Goal: Information Seeking & Learning: Learn about a topic

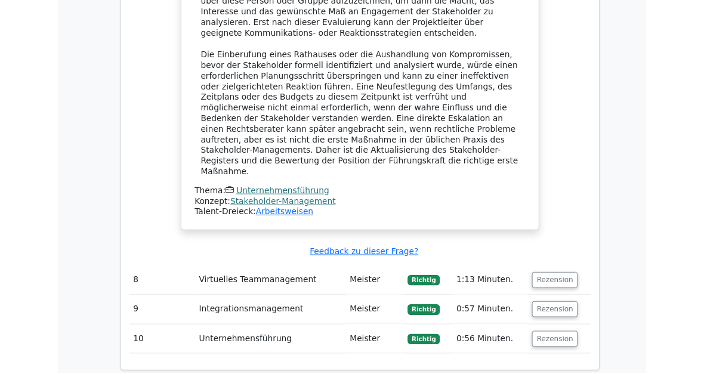
scroll to position [5243, 0]
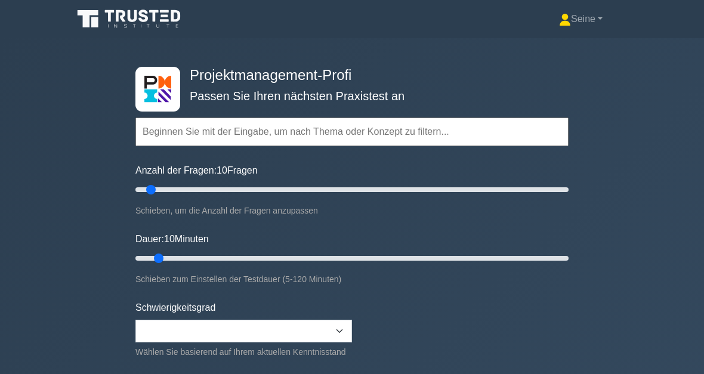
click at [312, 131] on input "text" at bounding box center [351, 132] width 433 height 29
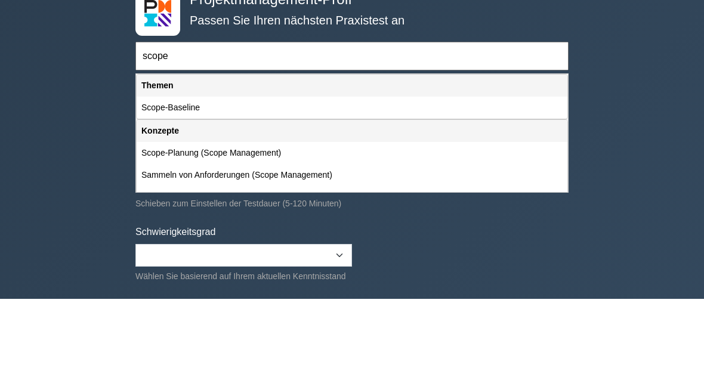
click at [229, 172] on div "Scope-Baseline" at bounding box center [352, 183] width 431 height 22
type input "Scope-Baseline"
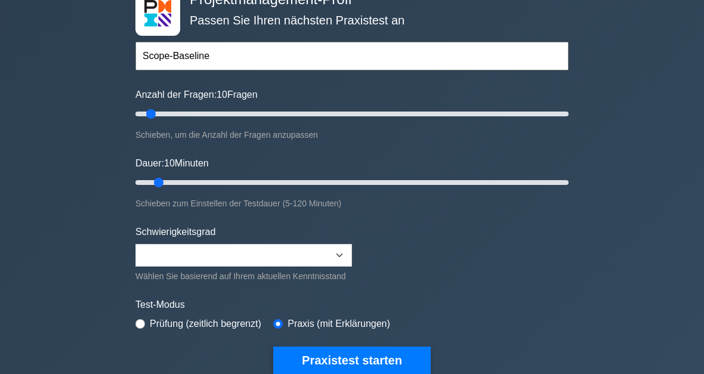
click at [402, 374] on button "Praxistest starten" at bounding box center [352, 360] width 158 height 27
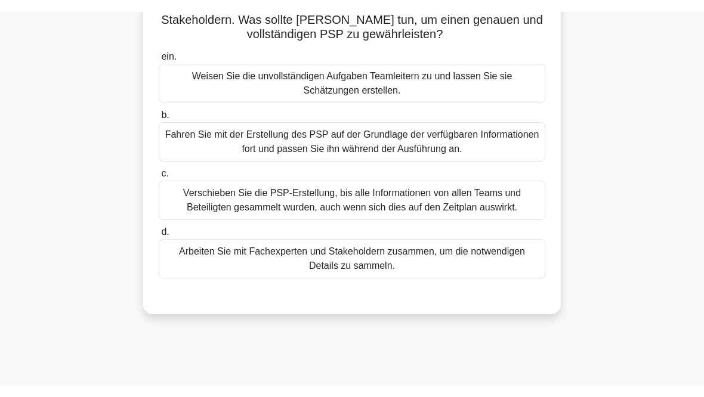
scroll to position [174, 0]
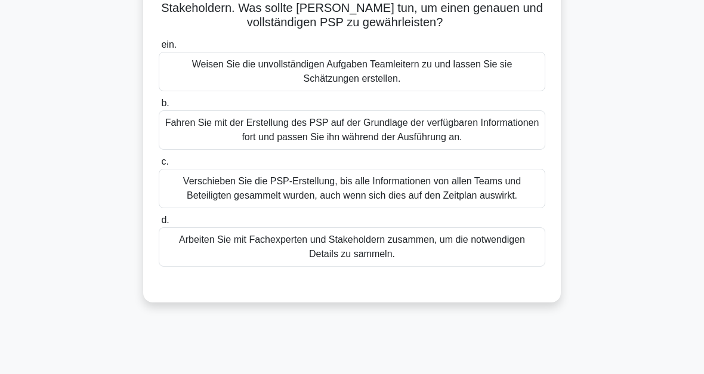
click at [381, 267] on div "Arbeiten Sie mit Fachexperten und Stakeholdern zusammen, um die notwendigen Det…" at bounding box center [352, 246] width 387 height 39
click at [159, 224] on input "d. Arbeiten Sie mit Fachexperten und Stakeholdern zusammen, um die notwendigen …" at bounding box center [159, 221] width 0 height 8
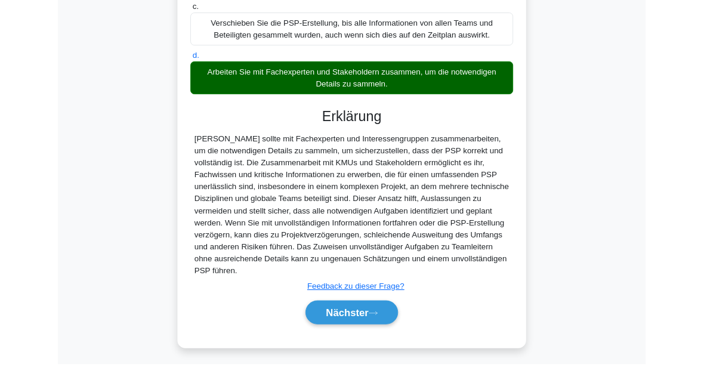
scroll to position [433, 0]
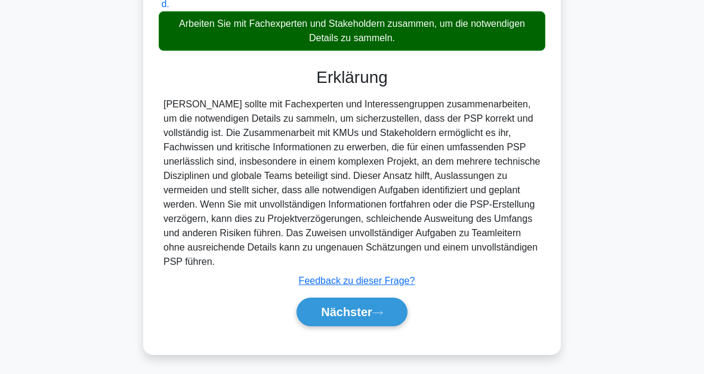
click at [397, 317] on button "Nächster" at bounding box center [352, 312] width 111 height 29
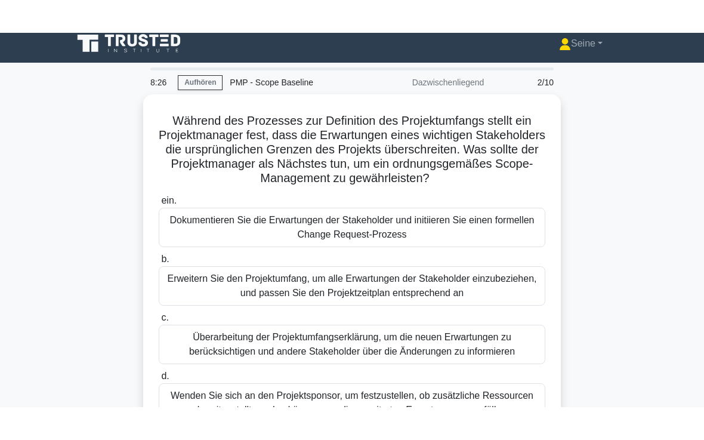
scroll to position [0, 0]
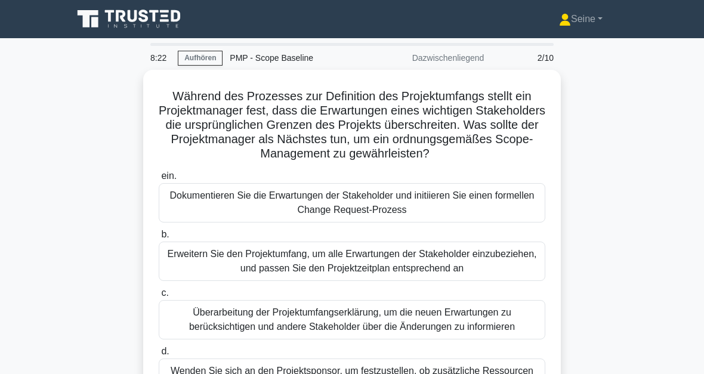
click at [406, 223] on div "Dokumentieren Sie die Erwartungen der Stakeholder und initiieren Sie einen form…" at bounding box center [352, 202] width 387 height 39
click at [159, 180] on input "ein. Dokumentieren Sie die Erwartungen der Stakeholder und initiieren Sie einen…" at bounding box center [159, 176] width 0 height 8
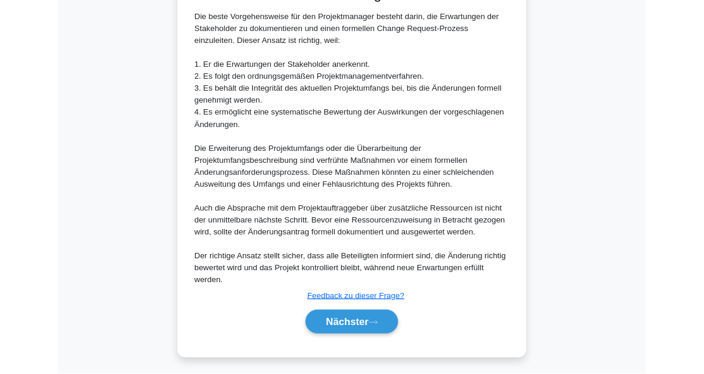
scroll to position [562, 0]
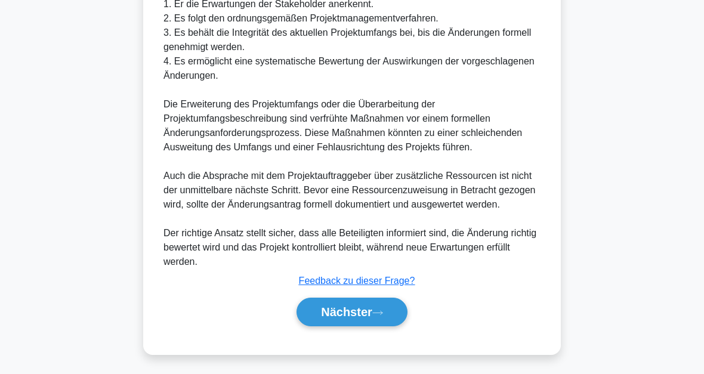
click at [396, 316] on button "Nächster" at bounding box center [352, 312] width 111 height 29
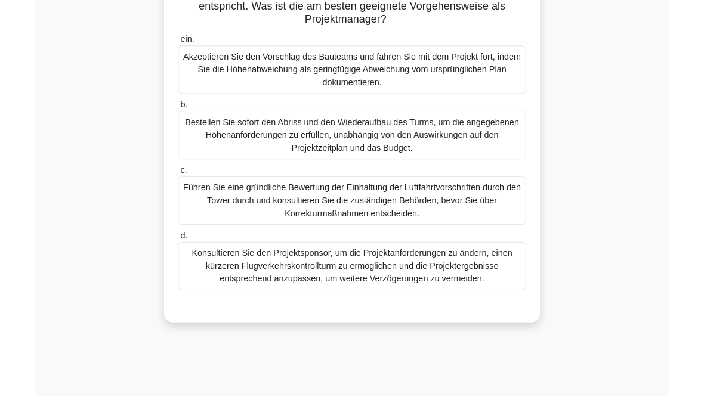
scroll to position [270, 0]
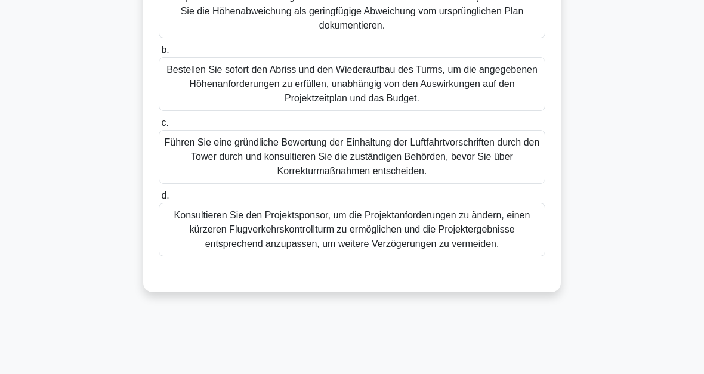
click at [406, 173] on div "Führen Sie eine gründliche Bewertung der Einhaltung der Luftfahrtvorschriften d…" at bounding box center [352, 157] width 387 height 54
click at [159, 127] on input "c. Führen Sie eine gründliche Bewertung der Einhaltung der Luftfahrtvorschrifte…" at bounding box center [159, 123] width 0 height 8
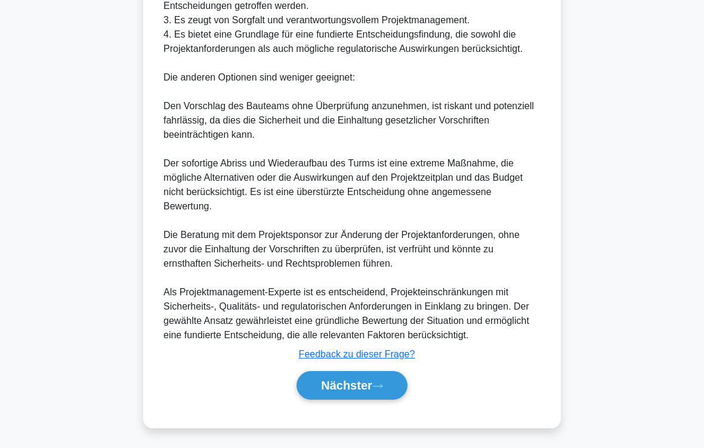
scroll to position [789, 0]
click at [390, 374] on button "Nächster" at bounding box center [352, 386] width 111 height 29
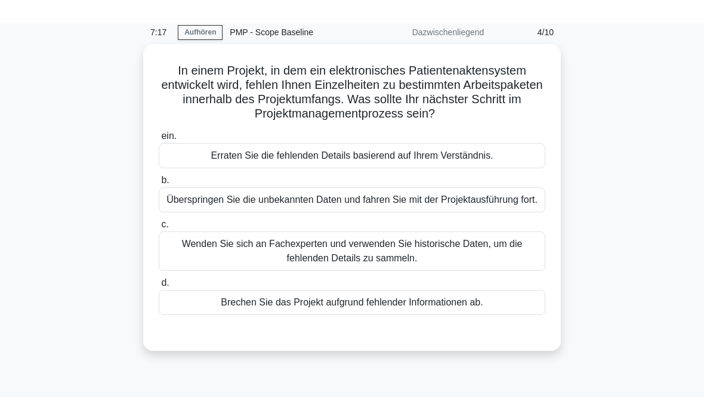
scroll to position [49, 0]
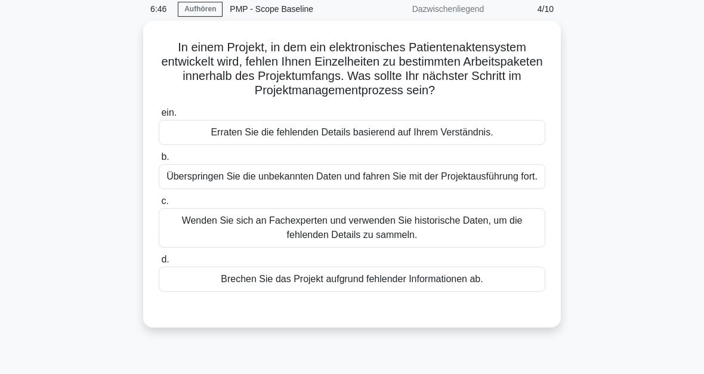
click at [503, 248] on div "Wenden Sie sich an Fachexperten und verwenden Sie historische Daten, um die feh…" at bounding box center [352, 227] width 387 height 39
click at [159, 205] on input "c. Wenden Sie sich an Fachexperten und verwenden Sie historische Daten, um die …" at bounding box center [159, 202] width 0 height 8
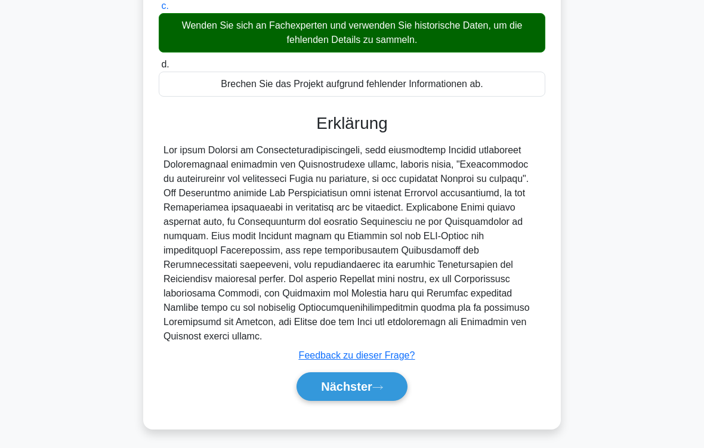
scroll to position [302, 0]
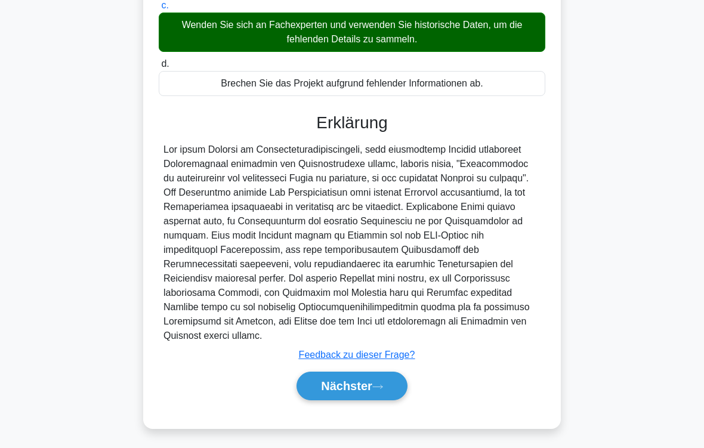
click at [372, 374] on font "Nächster" at bounding box center [346, 386] width 51 height 13
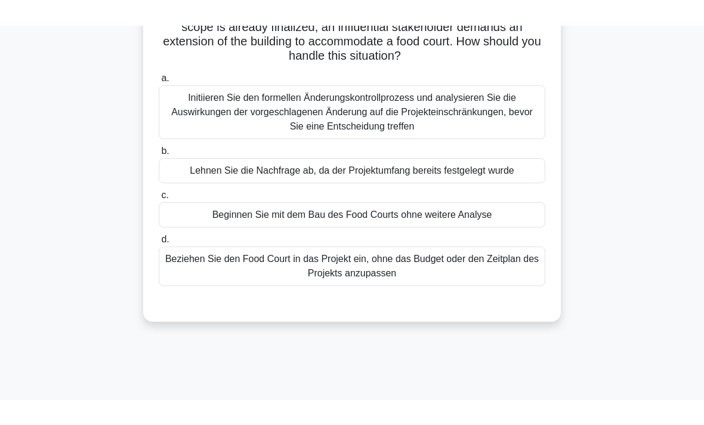
scroll to position [69, 0]
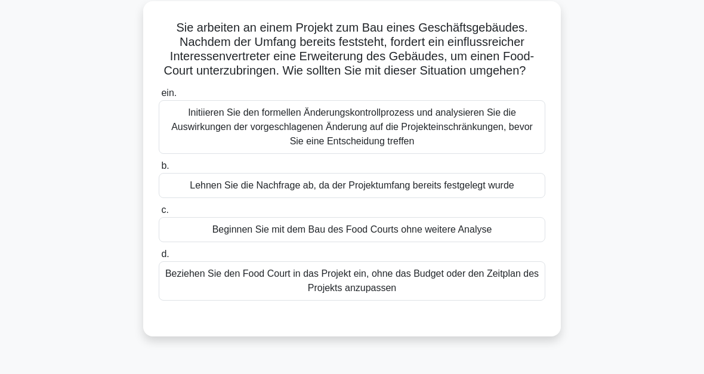
click at [491, 147] on div "Initiieren Sie den formellen Änderungskontrollprozess und analysieren Sie die A…" at bounding box center [352, 127] width 387 height 54
click at [159, 97] on input "ein. Initiieren Sie den formellen Änderungskontrollprozess und analysieren Sie …" at bounding box center [159, 94] width 0 height 8
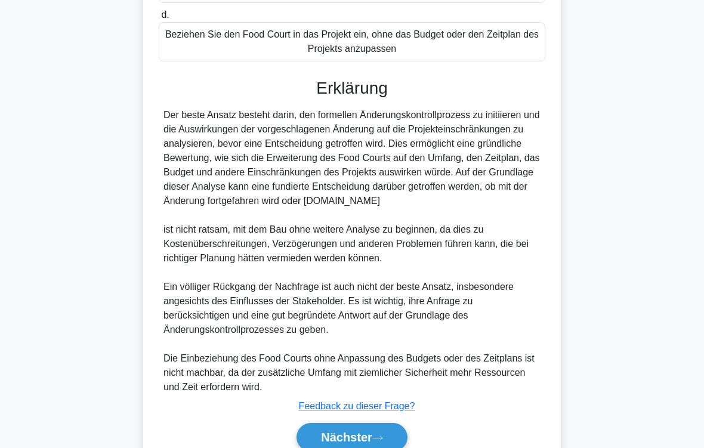
scroll to position [388, 0]
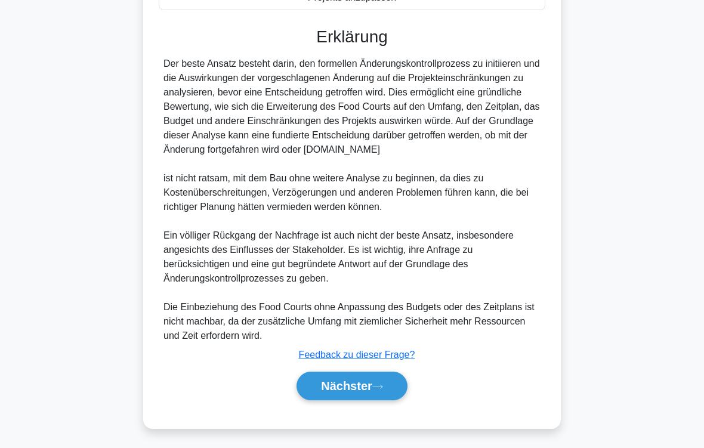
click at [389, 374] on button "Nächster" at bounding box center [352, 386] width 111 height 29
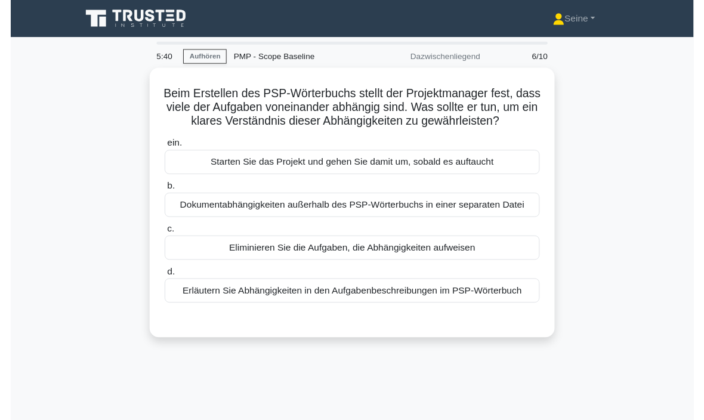
scroll to position [59, 0]
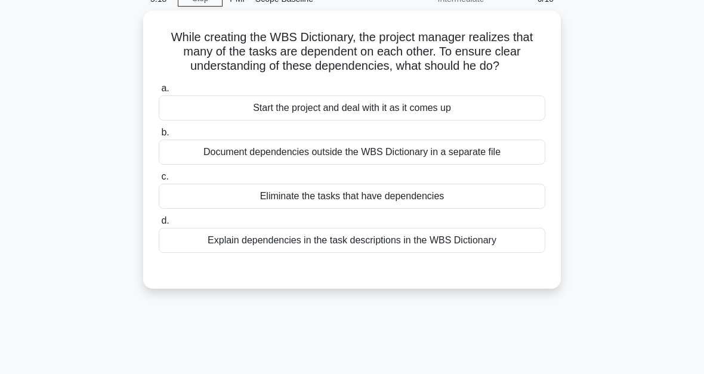
click at [450, 253] on div "Explain dependencies in the task descriptions in the WBS Dictionary" at bounding box center [352, 240] width 387 height 25
click at [159, 225] on input "d. Explain dependencies in the task descriptions in the WBS Dictionary" at bounding box center [159, 221] width 0 height 8
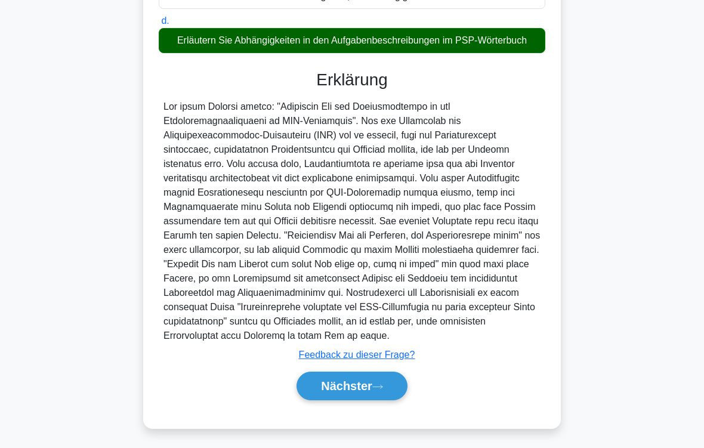
scroll to position [331, 0]
click at [397, 374] on button "Nächster" at bounding box center [352, 386] width 111 height 29
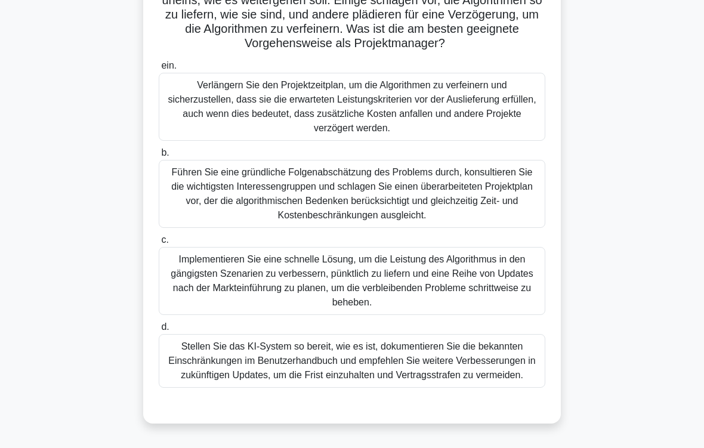
scroll to position [202, 0]
click at [375, 199] on div "Führen Sie eine gründliche Folgenabschätzung des Problems durch, konsultieren S…" at bounding box center [352, 194] width 387 height 68
click at [159, 157] on input "b. Führen Sie eine gründliche Folgenabschätzung des Problems durch, konsultiere…" at bounding box center [159, 153] width 0 height 8
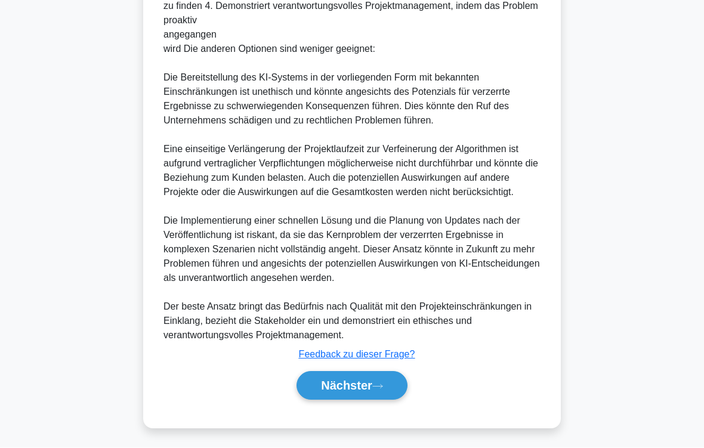
scroll to position [861, 0]
click at [395, 374] on button "Nächster" at bounding box center [352, 386] width 111 height 29
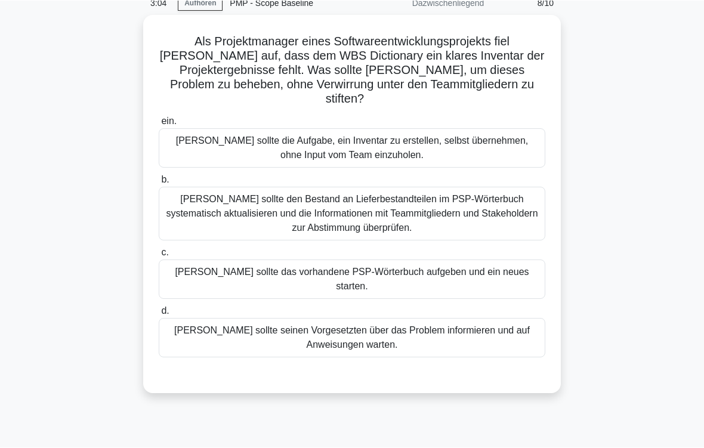
scroll to position [59, 0]
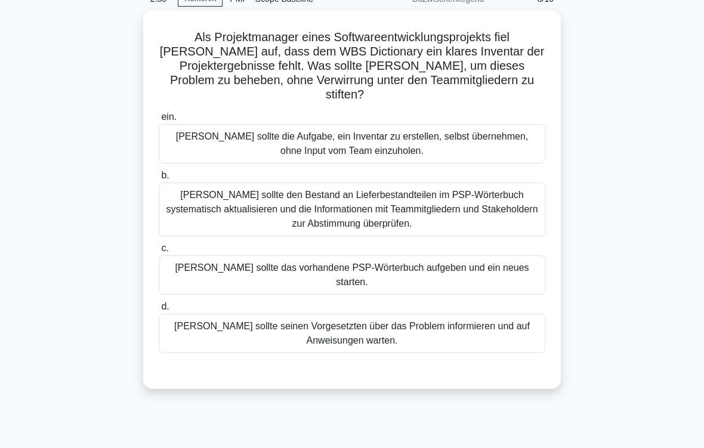
click at [373, 212] on div "David sollte den Bestand an Lieferbestandteilen im PSP-Wörterbuch systematisch …" at bounding box center [352, 210] width 387 height 54
click at [159, 180] on input "b. David sollte den Bestand an Lieferbestandteilen im PSP-Wörterbuch systematis…" at bounding box center [159, 176] width 0 height 8
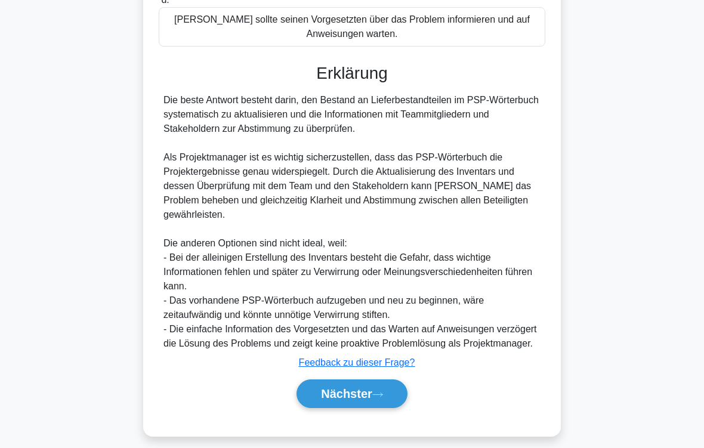
scroll to position [388, 0]
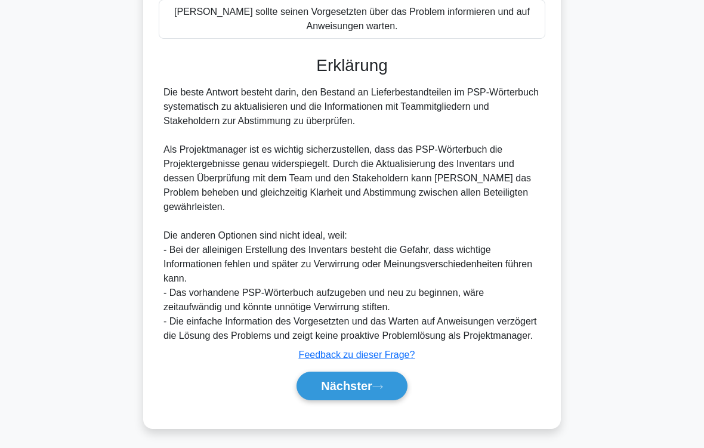
click at [392, 374] on button "Nächster" at bounding box center [352, 386] width 111 height 29
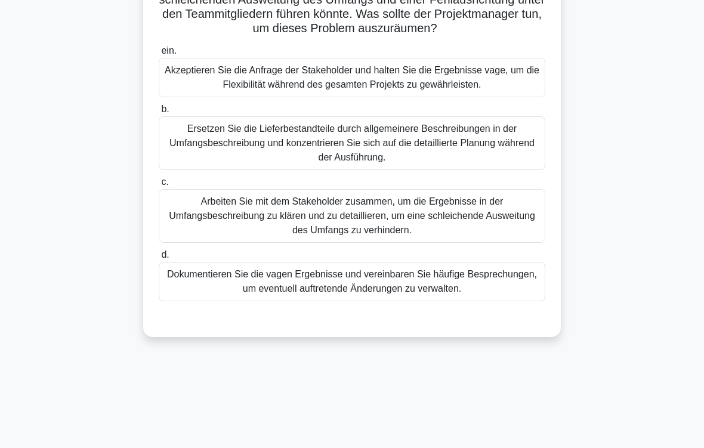
scroll to position [156, 0]
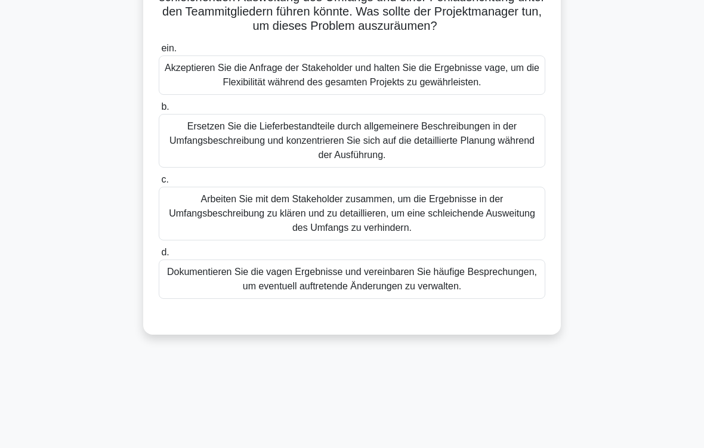
click at [504, 239] on div "Arbeiten Sie mit dem Stakeholder zusammen, um die Ergebnisse in der Umfangsbesc…" at bounding box center [352, 214] width 387 height 54
click at [159, 184] on input "c. Arbeiten Sie mit dem Stakeholder zusammen, um die Ergebnisse in der Umfangsb…" at bounding box center [159, 180] width 0 height 8
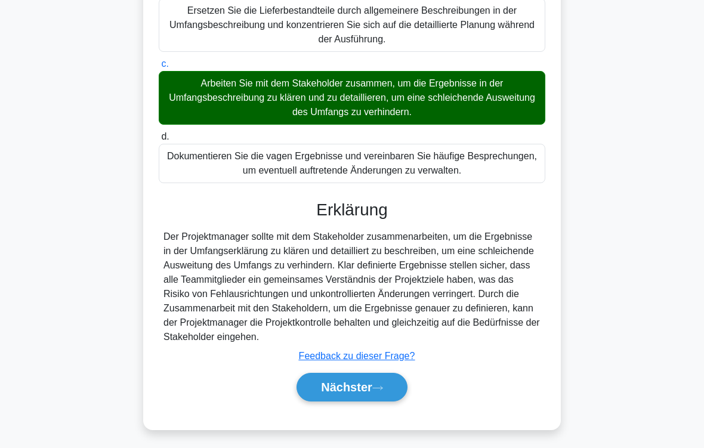
scroll to position [316, 0]
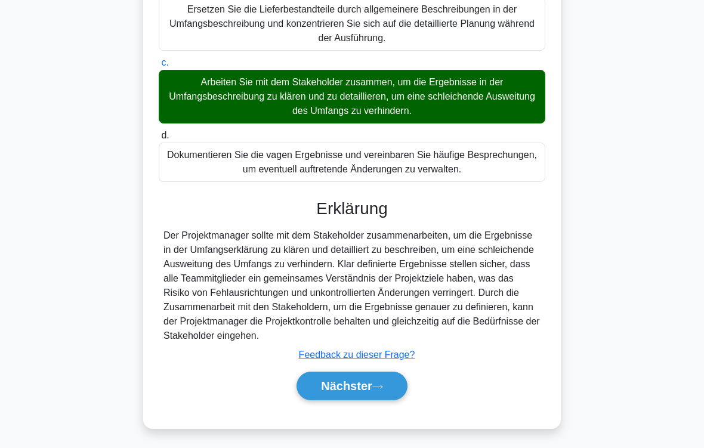
click at [387, 374] on button "Nächster" at bounding box center [352, 386] width 111 height 29
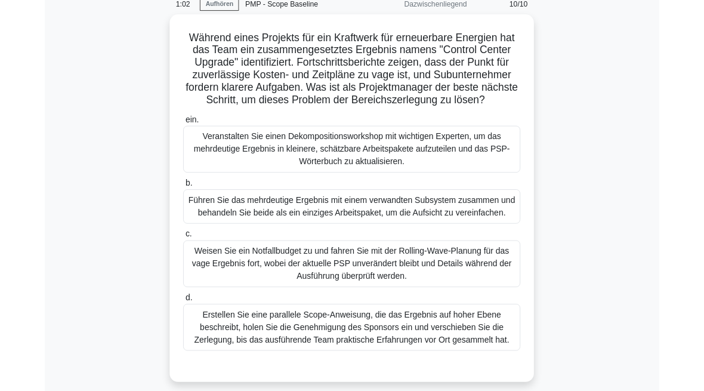
scroll to position [54, 0]
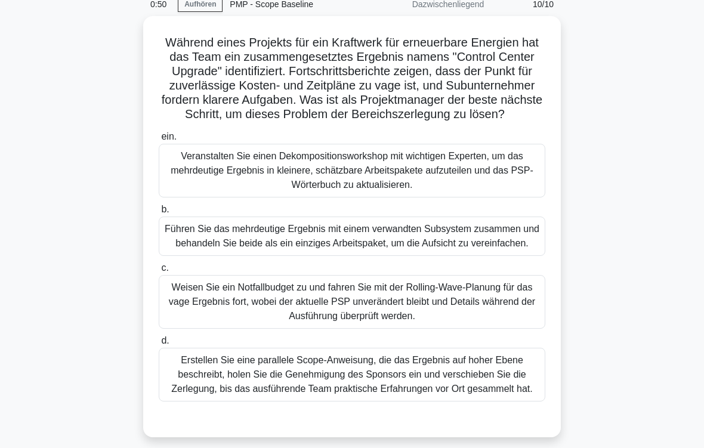
click at [327, 184] on div "Veranstalten Sie einen Dekompositionsworkshop mit wichtigen Experten, um das me…" at bounding box center [352, 171] width 387 height 54
click at [159, 141] on input "ein. Veranstalten Sie einen Dekompositionsworkshop mit wichtigen Experten, um d…" at bounding box center [159, 137] width 0 height 8
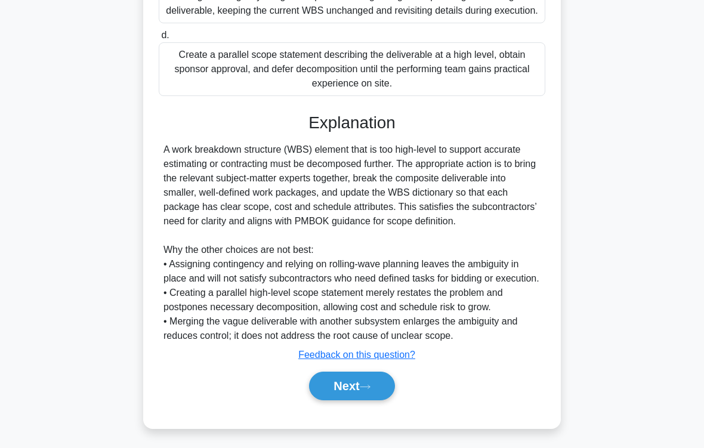
scroll to position [417, 0]
click at [387, 374] on button "Next" at bounding box center [351, 386] width 85 height 29
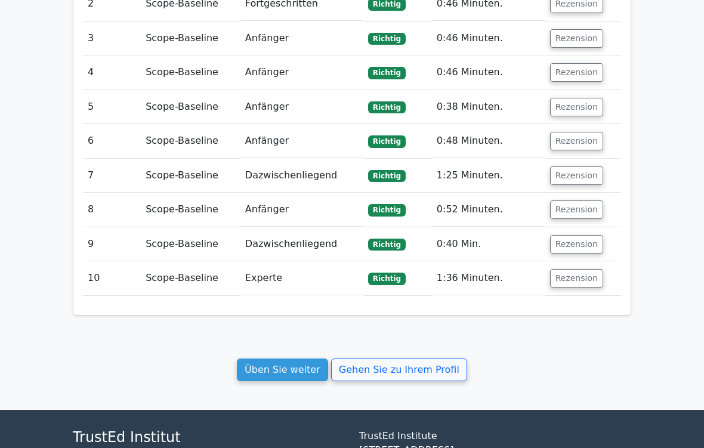
scroll to position [1409, 0]
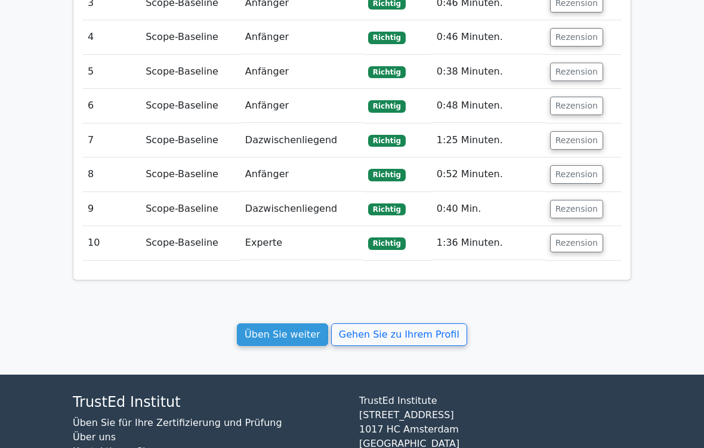
click at [312, 323] on link "Üben Sie weiter" at bounding box center [282, 334] width 91 height 23
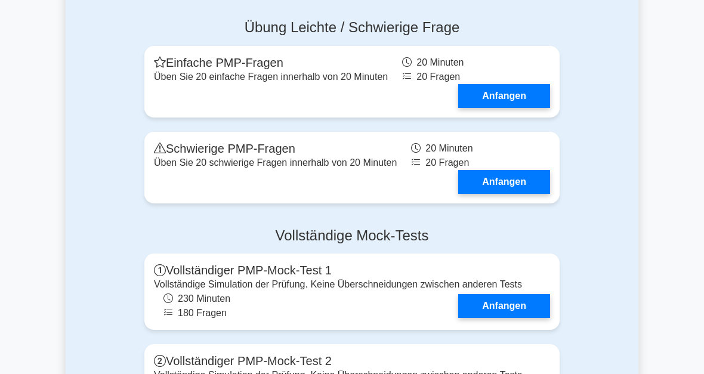
scroll to position [3967, 0]
click at [528, 194] on link "Anfangen" at bounding box center [504, 182] width 92 height 24
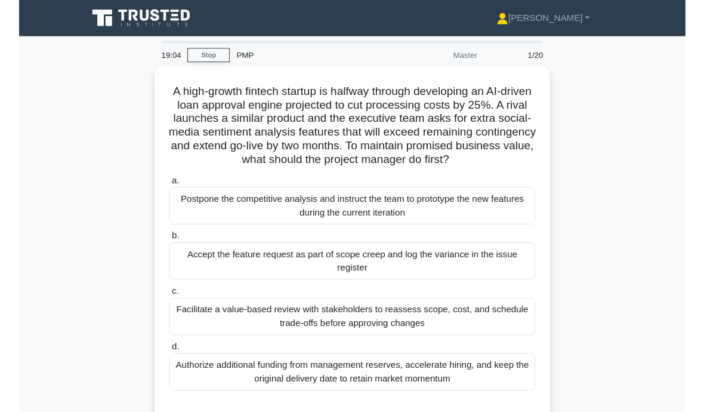
scroll to position [61, 0]
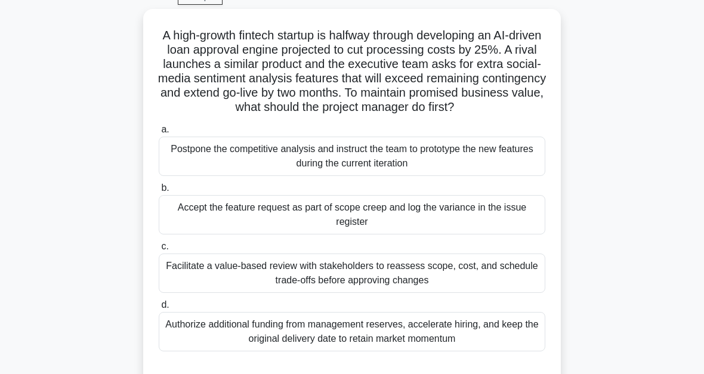
click at [313, 288] on div "Facilitate a value-based review with stakeholders to reassess scope, cost, and …" at bounding box center [352, 273] width 387 height 39
click at [159, 251] on input "c. Facilitate a value-based review with stakeholders to reassess scope, cost, a…" at bounding box center [159, 247] width 0 height 8
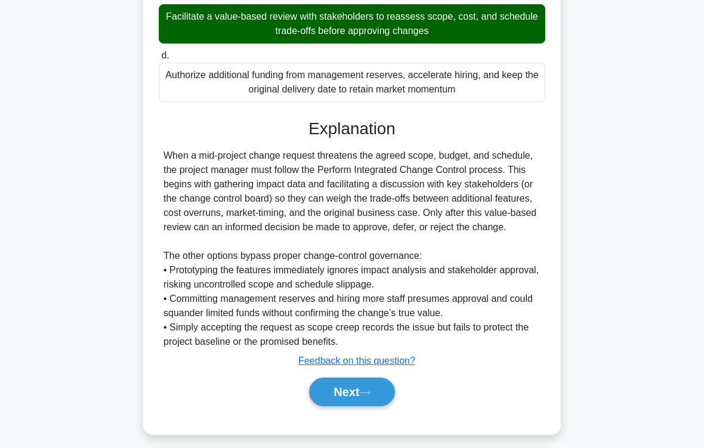
scroll to position [345, 0]
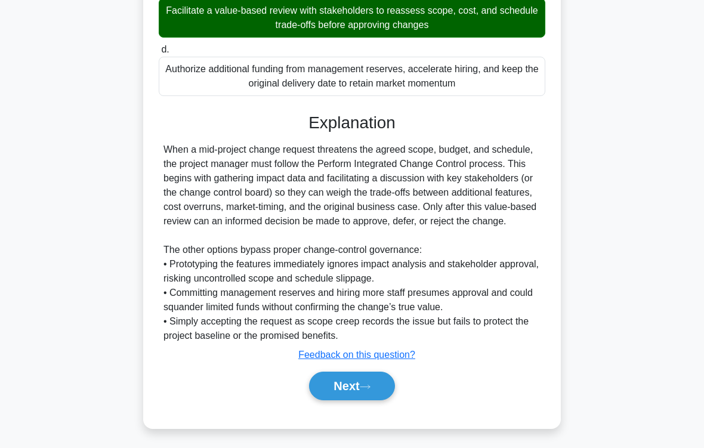
click at [389, 374] on button "Next" at bounding box center [351, 386] width 85 height 29
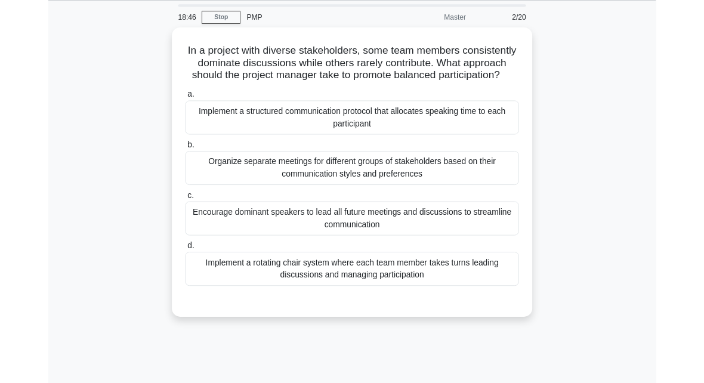
scroll to position [57, 0]
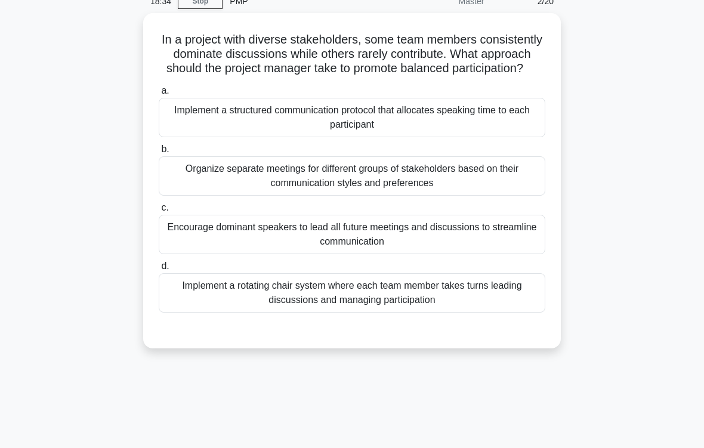
click at [456, 313] on div "Implement a rotating chair system where each team member takes turns leading di…" at bounding box center [352, 292] width 387 height 39
click at [159, 270] on input "d. Implement a rotating chair system where each team member takes turns leading…" at bounding box center [159, 267] width 0 height 8
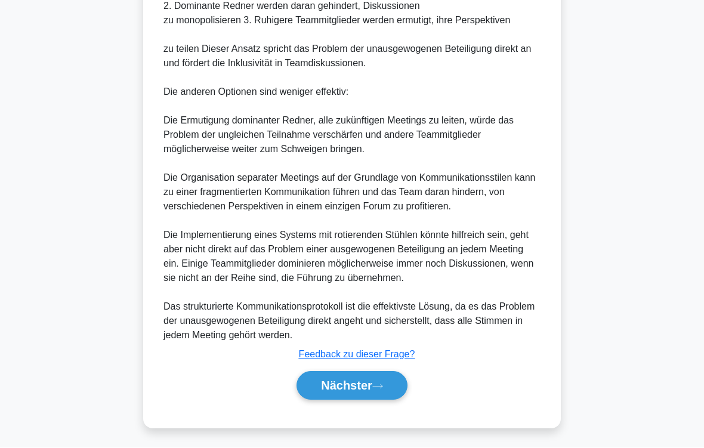
scroll to position [575, 0]
click at [385, 374] on button "Nächster" at bounding box center [352, 386] width 111 height 29
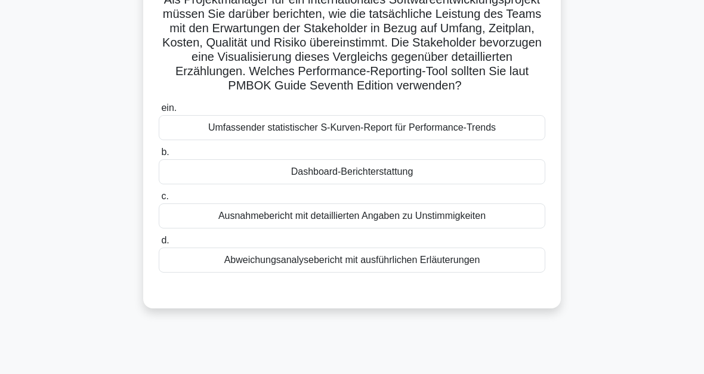
scroll to position [43, 0]
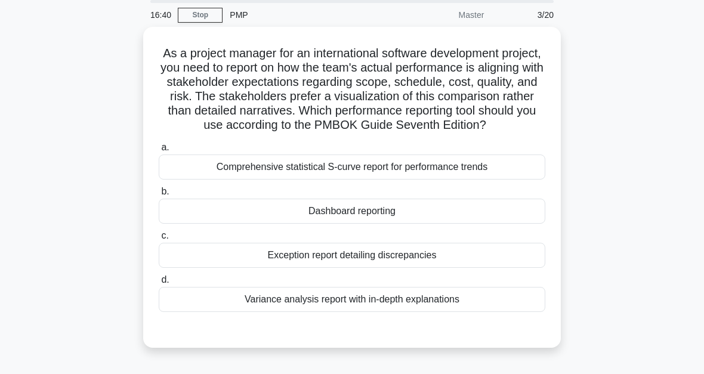
click at [452, 180] on div "Comprehensive statistical S-curve report for performance trends" at bounding box center [352, 167] width 387 height 25
click at [159, 152] on input "a. Comprehensive statistical S-curve report for performance trends" at bounding box center [159, 148] width 0 height 8
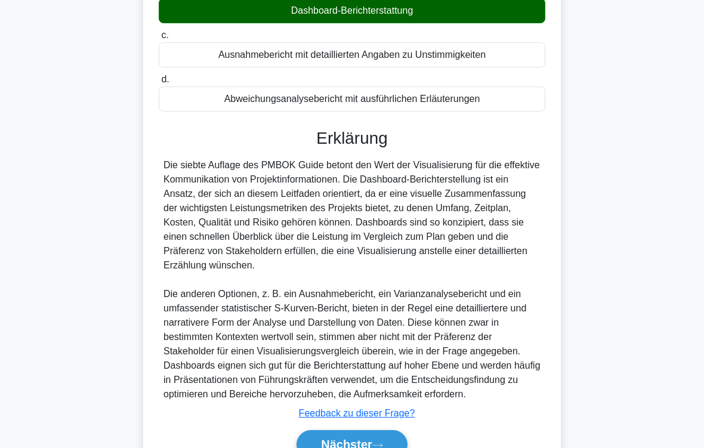
scroll to position [360, 0]
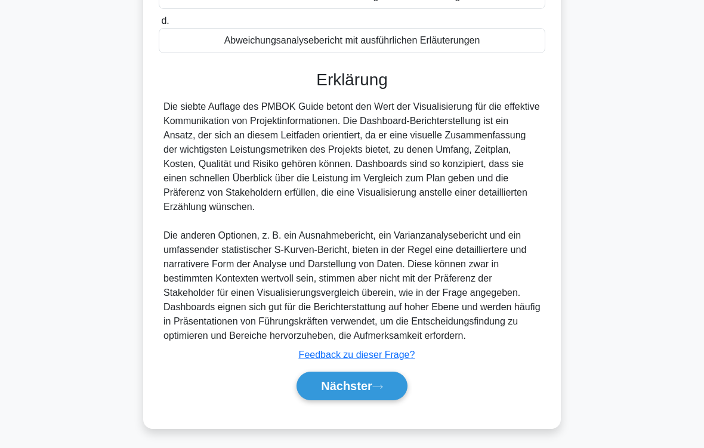
click at [390, 374] on button "Nächster" at bounding box center [352, 386] width 111 height 29
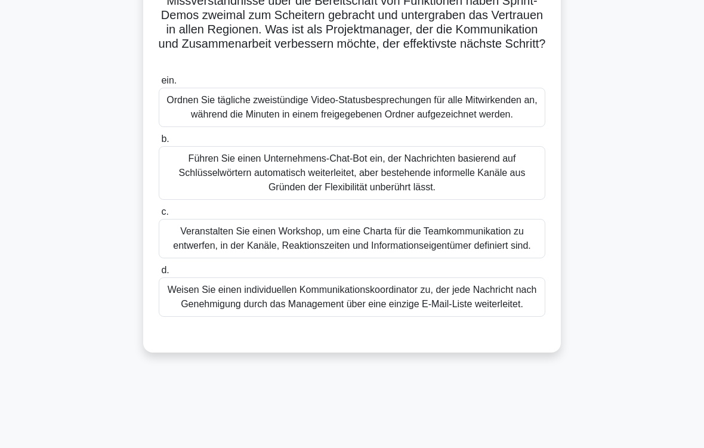
scroll to position [167, 0]
click at [483, 258] on div "Veranstalten Sie einen Workshop, um eine Charta für die Teamkommunikation zu en…" at bounding box center [352, 238] width 387 height 39
click at [159, 216] on input "c. Veranstalten Sie einen Workshop, um eine Charta für die Teamkommunikation zu…" at bounding box center [159, 212] width 0 height 8
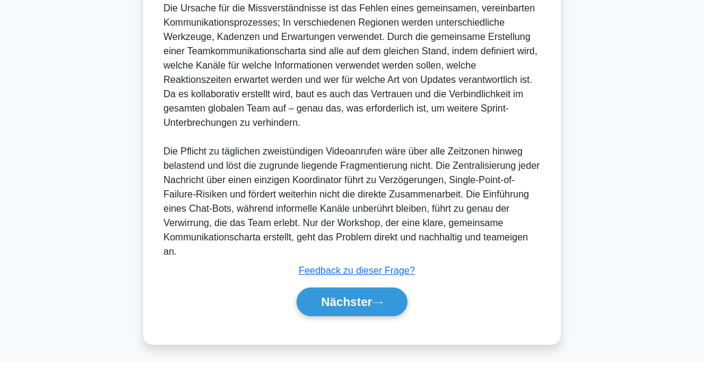
scroll to position [591, 0]
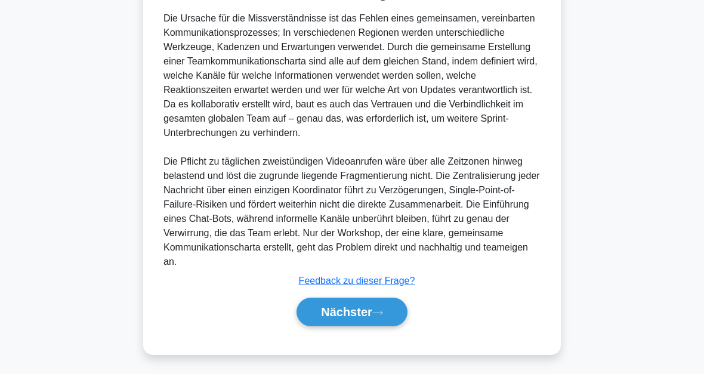
click at [390, 311] on button "Nächster" at bounding box center [352, 312] width 111 height 29
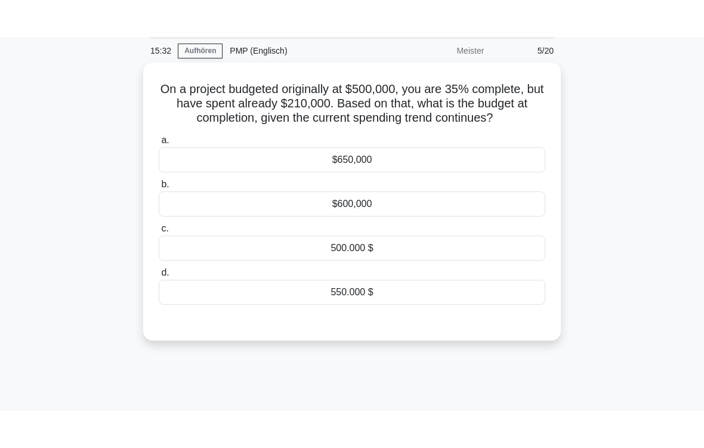
scroll to position [0, 0]
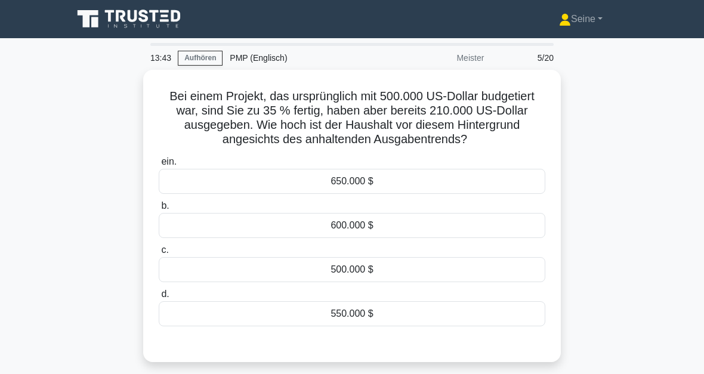
click at [357, 238] on div "600.000 $" at bounding box center [352, 225] width 387 height 25
click at [159, 210] on input "b. 600.000 $" at bounding box center [159, 206] width 0 height 8
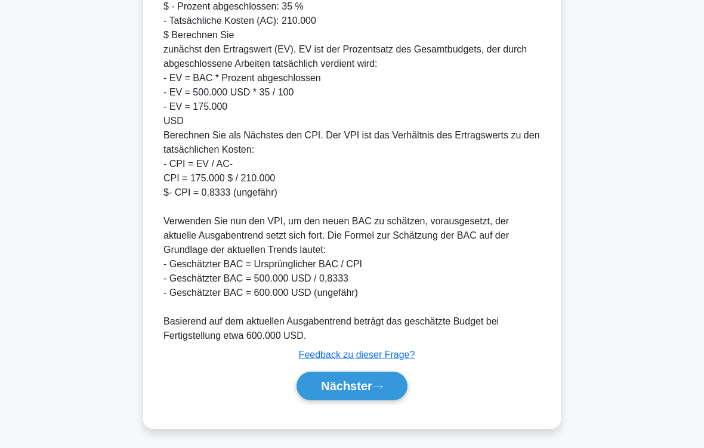
scroll to position [488, 0]
click at [374, 374] on icon at bounding box center [377, 387] width 11 height 7
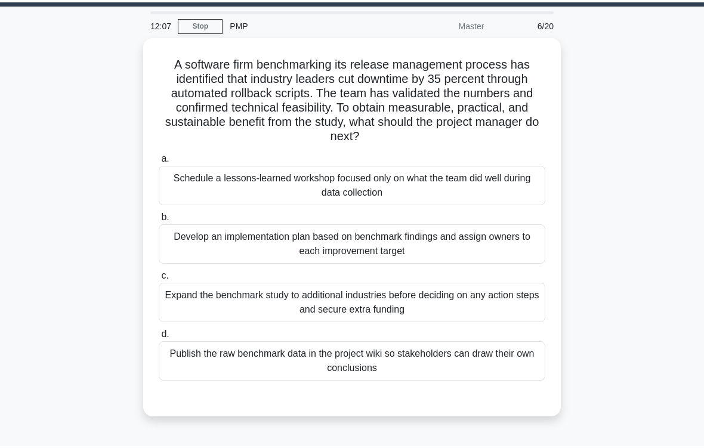
scroll to position [37, 0]
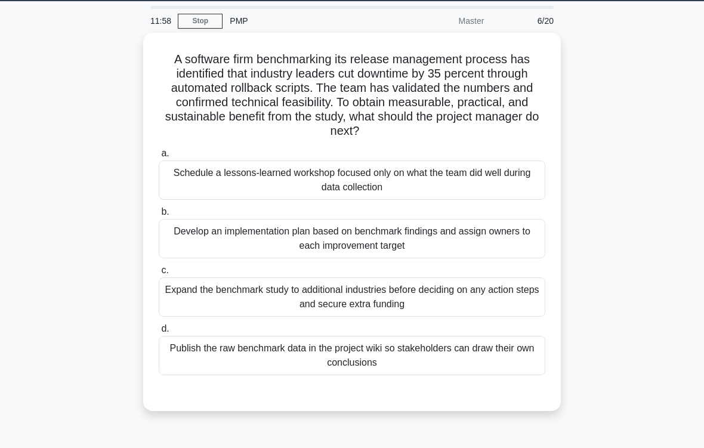
click at [389, 244] on div "Develop an implementation plan based on benchmark findings and assign owners to…" at bounding box center [352, 238] width 387 height 39
click at [159, 216] on input "b. Develop an implementation plan based on benchmark findings and assign owners…" at bounding box center [159, 212] width 0 height 8
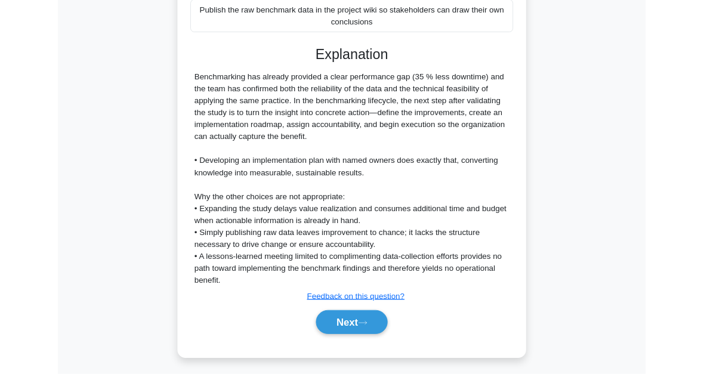
scroll to position [462, 0]
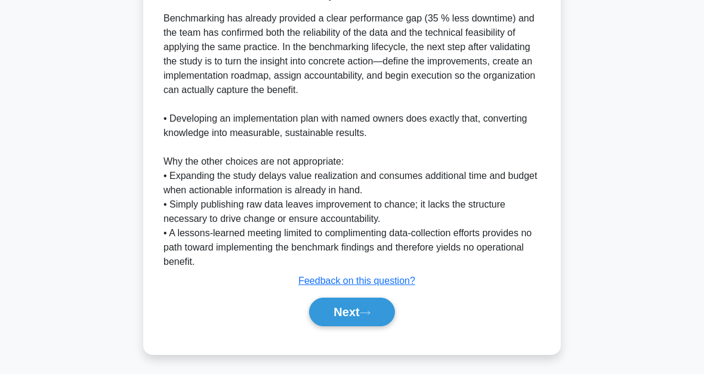
click at [373, 314] on button "Next" at bounding box center [351, 312] width 85 height 29
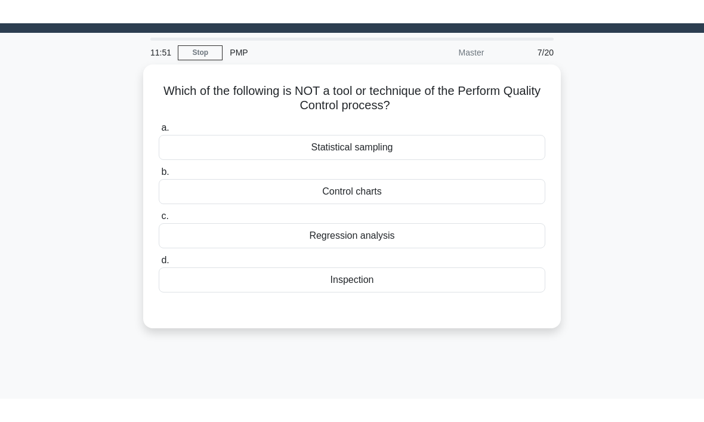
scroll to position [31, 0]
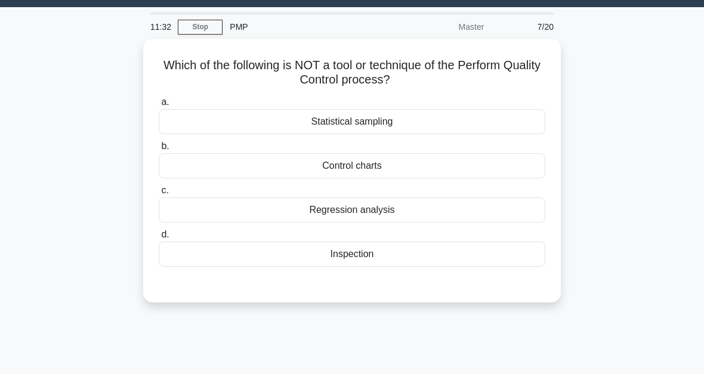
click at [522, 209] on div "Regression analysis" at bounding box center [352, 210] width 387 height 25
click at [159, 195] on input "c. Regression analysis" at bounding box center [159, 191] width 0 height 8
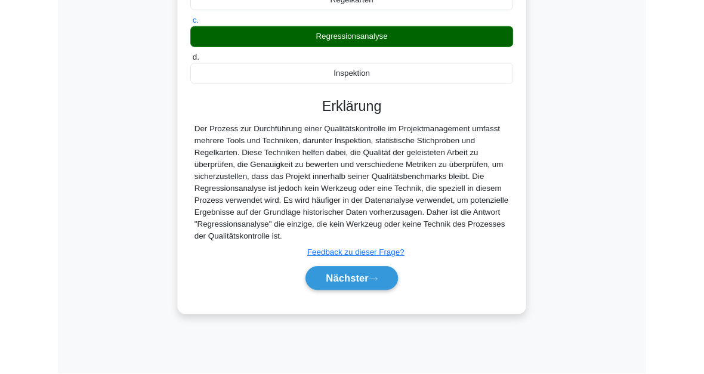
scroll to position [270, 0]
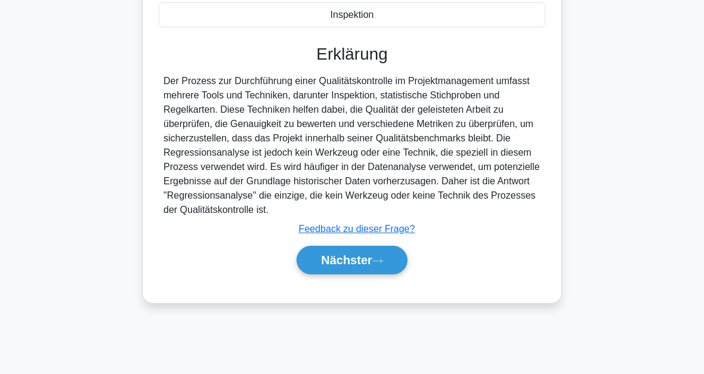
click at [348, 267] on font "Nächster" at bounding box center [346, 260] width 51 height 13
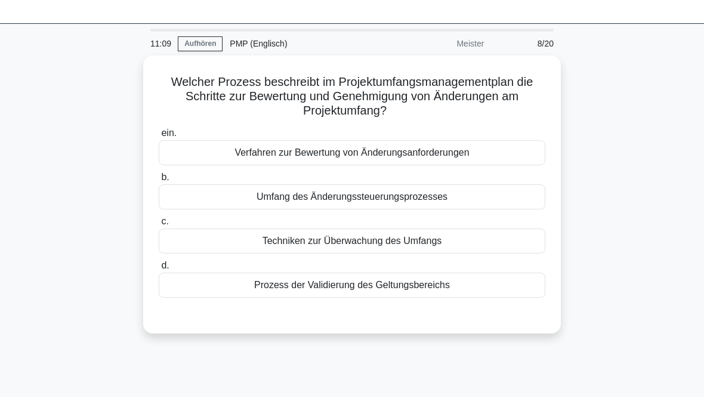
scroll to position [38, 0]
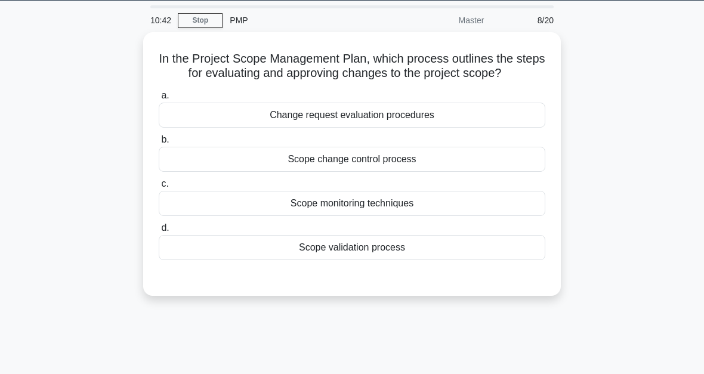
click at [394, 172] on div "Scope change control process" at bounding box center [352, 159] width 387 height 25
click at [159, 144] on input "b. Scope change control process" at bounding box center [159, 140] width 0 height 8
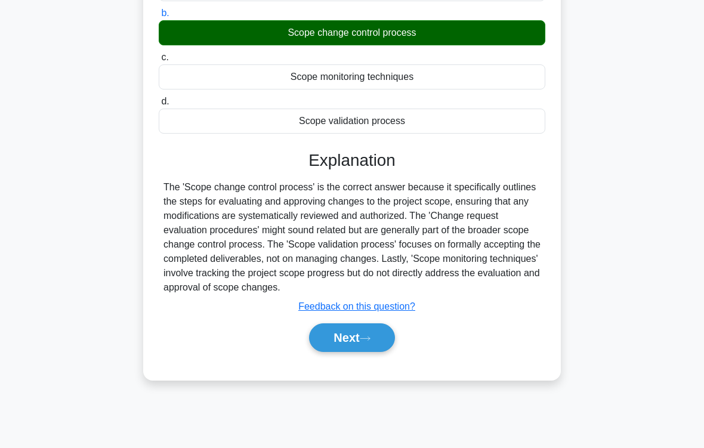
scroll to position [196, 0]
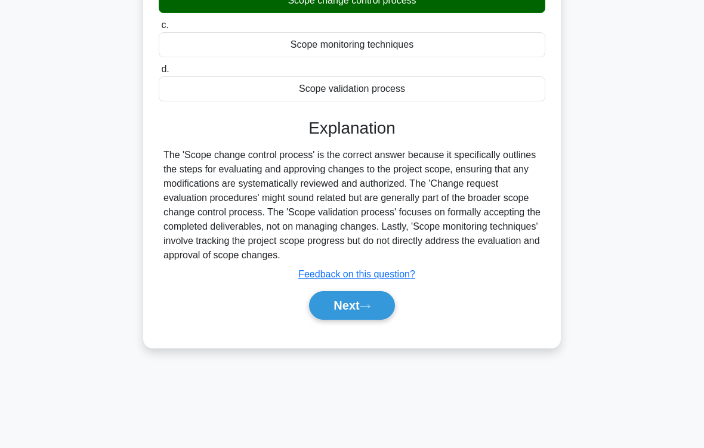
click at [386, 320] on button "Next" at bounding box center [351, 305] width 85 height 29
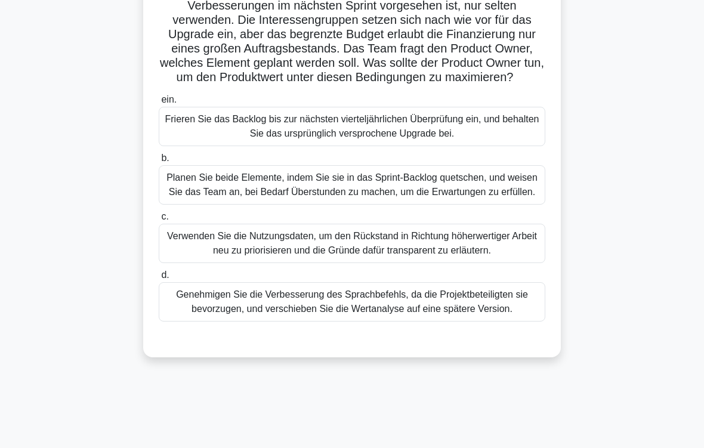
scroll to position [130, 0]
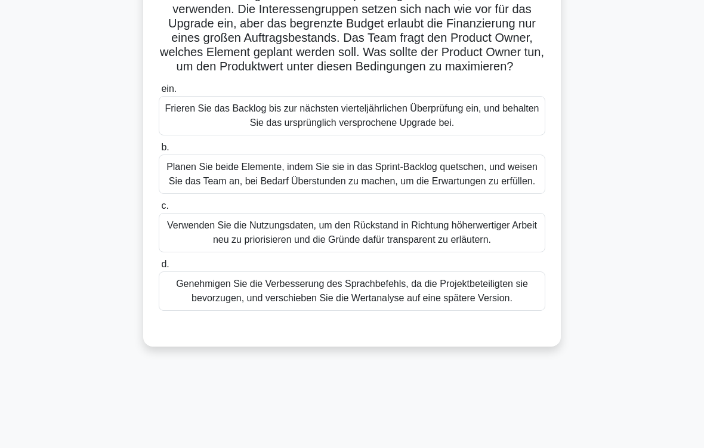
click at [507, 252] on div "Verwenden Sie die Nutzungsdaten, um den Rückstand in Richtung höherwertiger Arb…" at bounding box center [352, 232] width 387 height 39
click at [159, 210] on input "c. Verwenden Sie die Nutzungsdaten, um den Rückstand in Richtung höherwertiger …" at bounding box center [159, 206] width 0 height 8
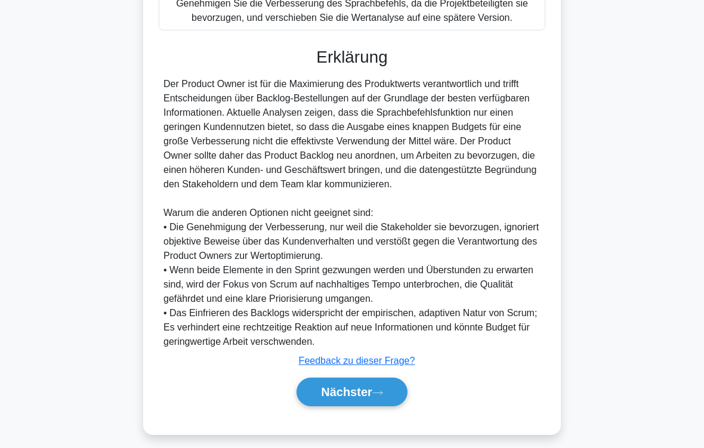
scroll to position [488, 0]
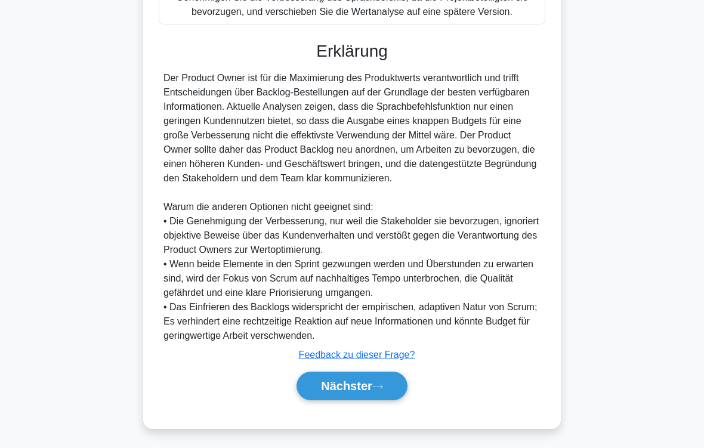
click at [396, 374] on button "Nächster" at bounding box center [352, 386] width 111 height 29
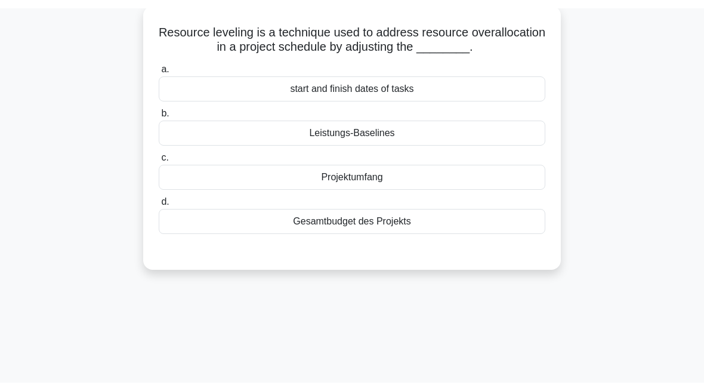
scroll to position [0, 0]
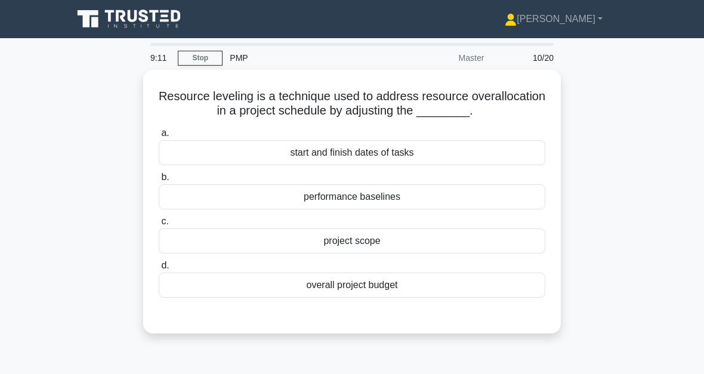
click at [363, 165] on div "start and finish dates of tasks" at bounding box center [352, 152] width 387 height 25
click at [159, 137] on input "a. start and finish dates of tasks" at bounding box center [159, 134] width 0 height 8
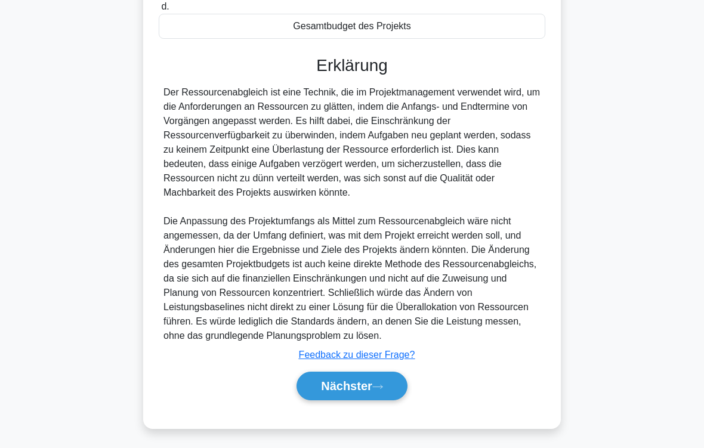
click at [392, 374] on button "Nächster" at bounding box center [352, 386] width 111 height 29
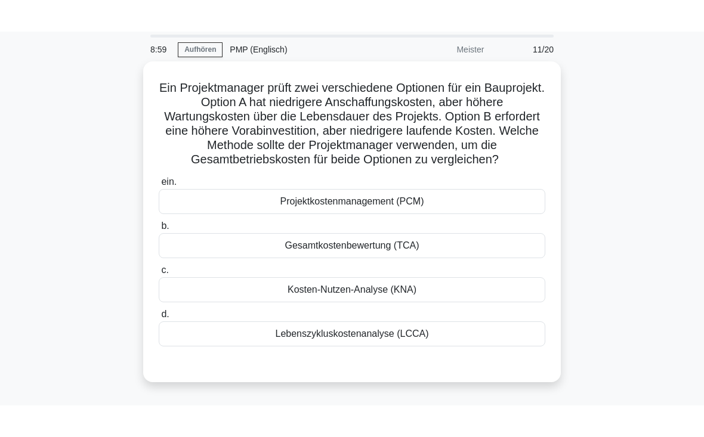
scroll to position [40, 0]
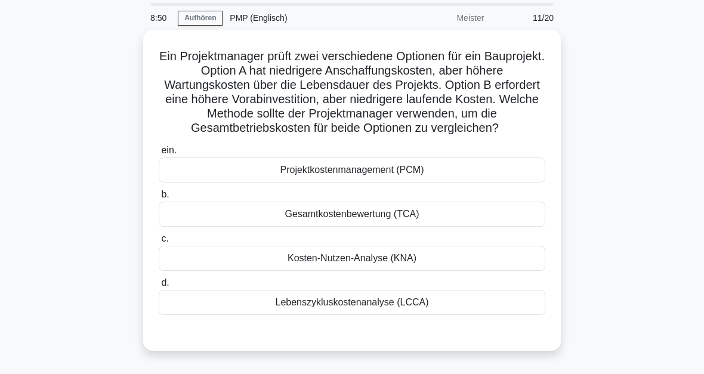
click at [465, 315] on div "Lebenszykluskostenanalyse (LCCA)" at bounding box center [352, 302] width 387 height 25
click at [159, 287] on input "d. Lebenszykluskostenanalyse (LCCA)" at bounding box center [159, 283] width 0 height 8
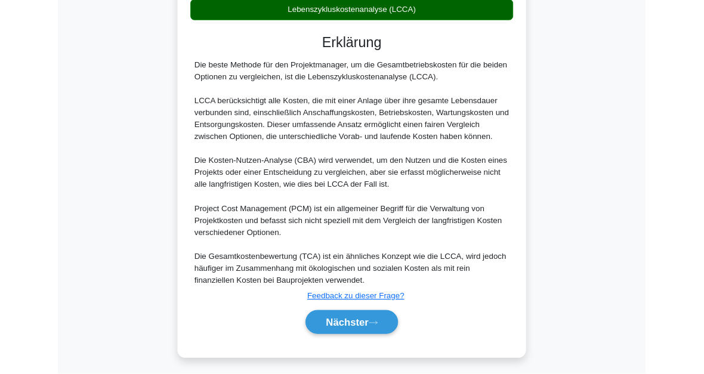
scroll to position [448, 0]
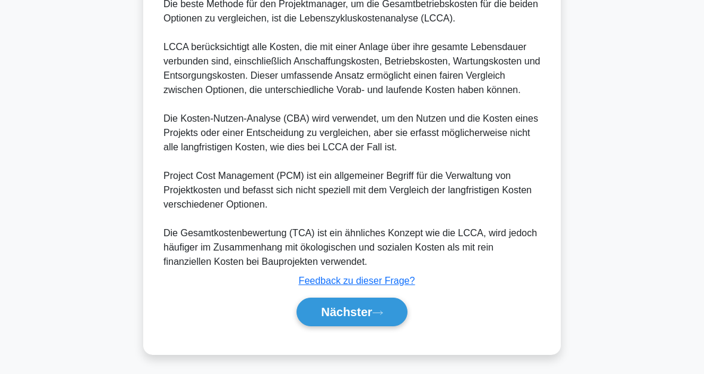
click at [390, 307] on button "Nächster" at bounding box center [352, 312] width 111 height 29
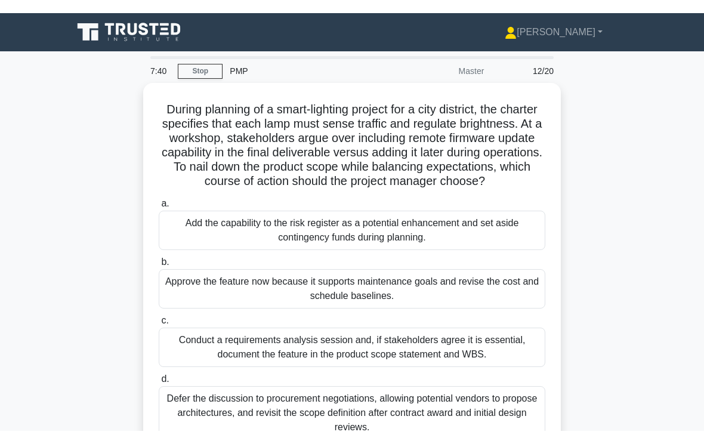
scroll to position [44, 0]
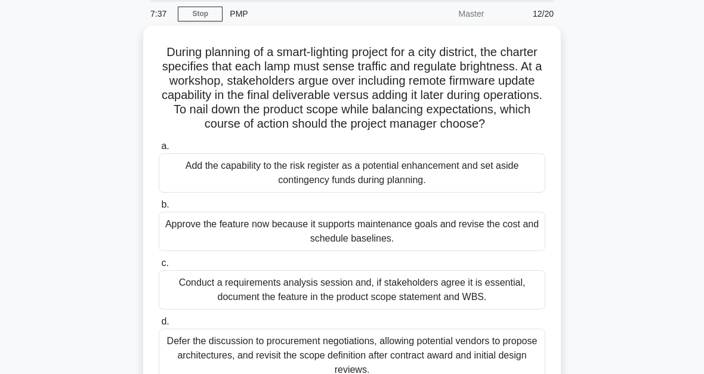
click at [659, 263] on main "7:37 Stop PMP Master 12/20 During planning of a smart-lighting project for a ci…" at bounding box center [352, 297] width 704 height 606
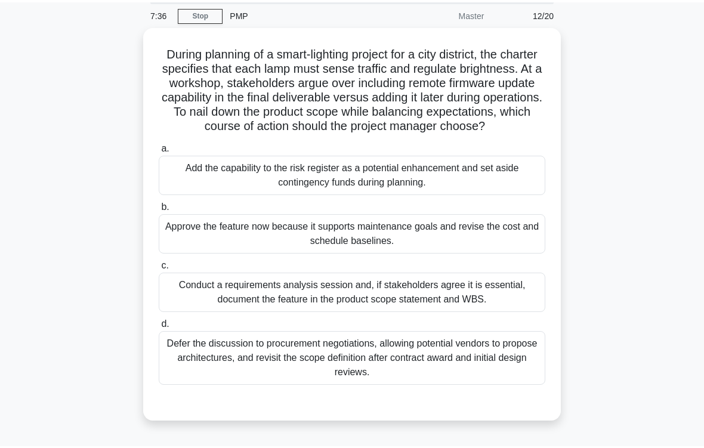
scroll to position [48, 0]
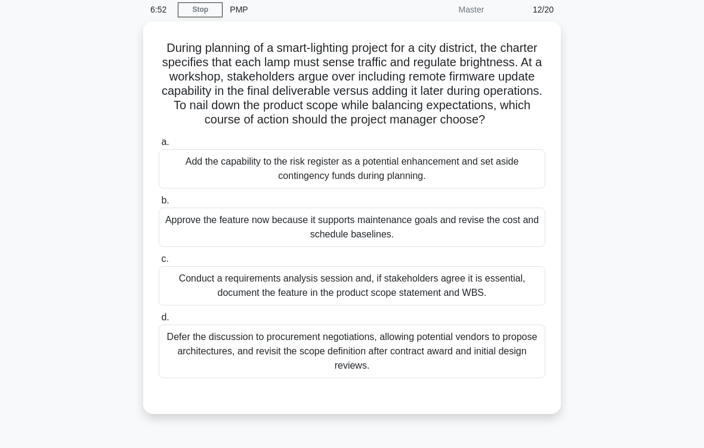
click at [397, 303] on div "Conduct a requirements analysis session and, if stakeholders agree it is essent…" at bounding box center [352, 285] width 387 height 39
click at [159, 263] on input "c. Conduct a requirements analysis session and, if stakeholders agree it is ess…" at bounding box center [159, 259] width 0 height 8
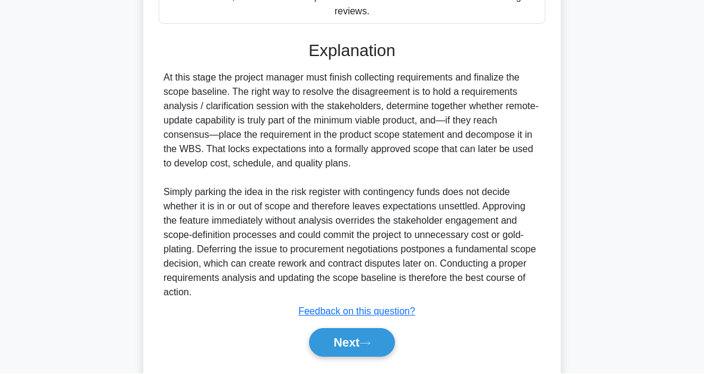
scroll to position [476, 0]
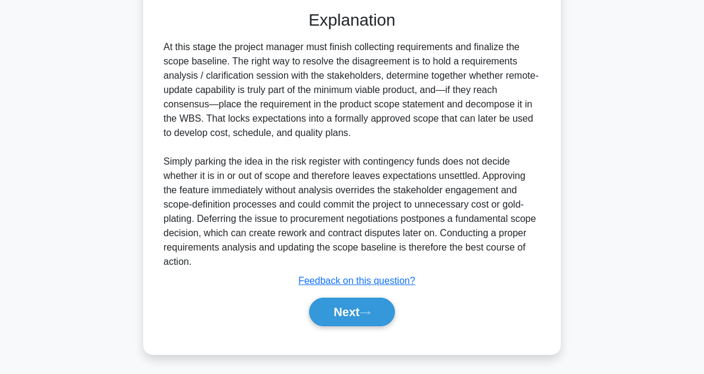
click at [374, 321] on button "Next" at bounding box center [351, 312] width 85 height 29
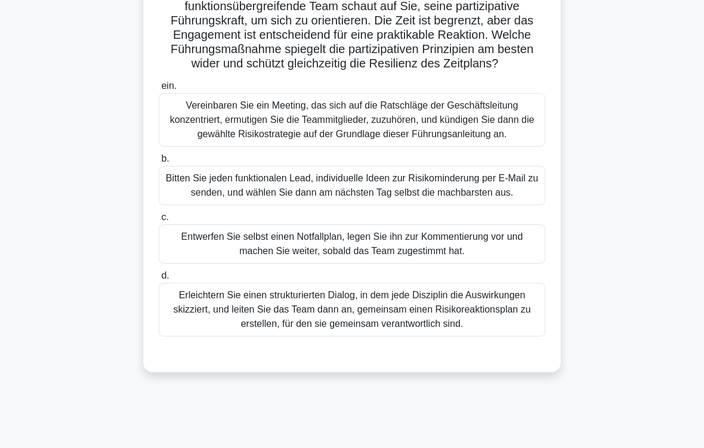
scroll to position [134, 0]
click at [518, 336] on div "Erleichtern Sie einen strukturierten Dialog, in dem jede Disziplin die Auswirku…" at bounding box center [352, 309] width 387 height 54
click at [159, 279] on input "d. Erleichtern Sie einen strukturierten Dialog, in dem jede Disziplin die Auswi…" at bounding box center [159, 276] width 0 height 8
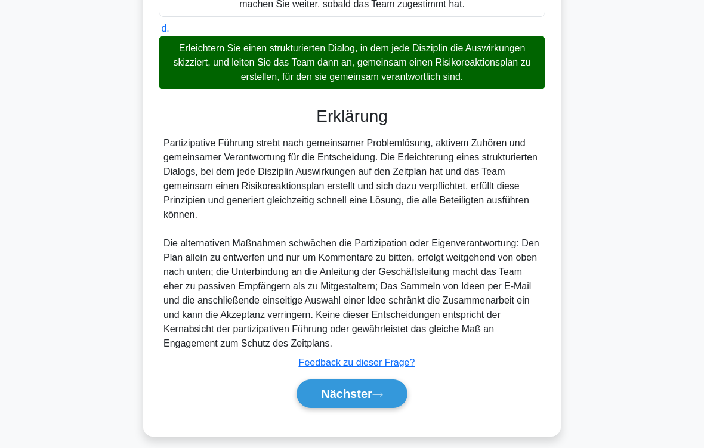
scroll to position [460, 0]
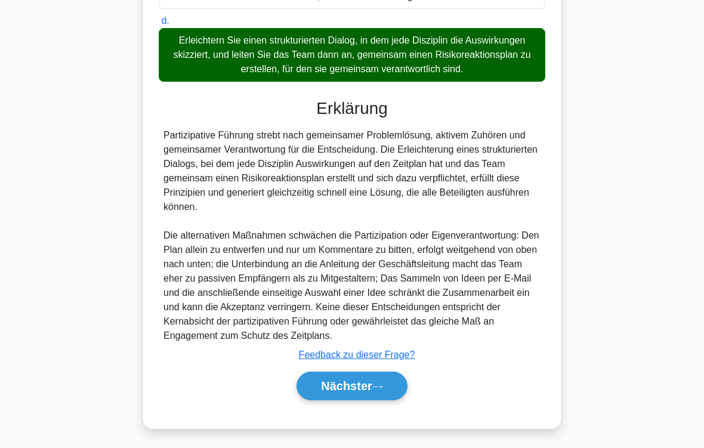
click at [382, 374] on icon at bounding box center [377, 387] width 11 height 7
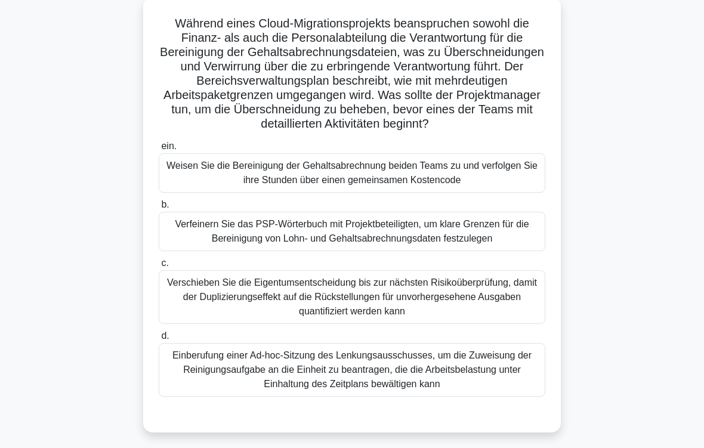
scroll to position [73, 0]
click at [308, 244] on div "Verfeinern Sie das PSP-Wörterbuch mit Projektbeteiligten, um klare Grenzen für …" at bounding box center [352, 231] width 387 height 39
click at [159, 209] on input "b. Verfeinern Sie das PSP-Wörterbuch mit Projektbeteiligten, um klare Grenzen f…" at bounding box center [159, 205] width 0 height 8
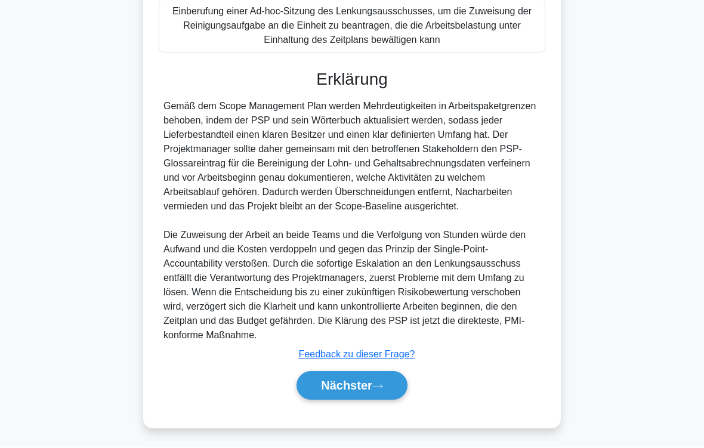
scroll to position [474, 0]
click at [391, 374] on button "Nächster" at bounding box center [352, 386] width 111 height 29
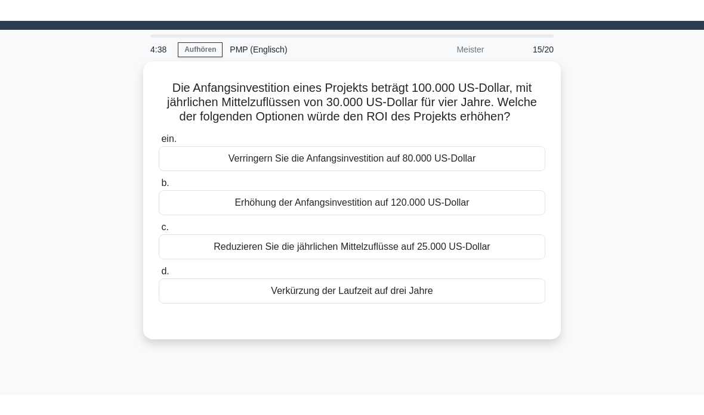
scroll to position [26, 0]
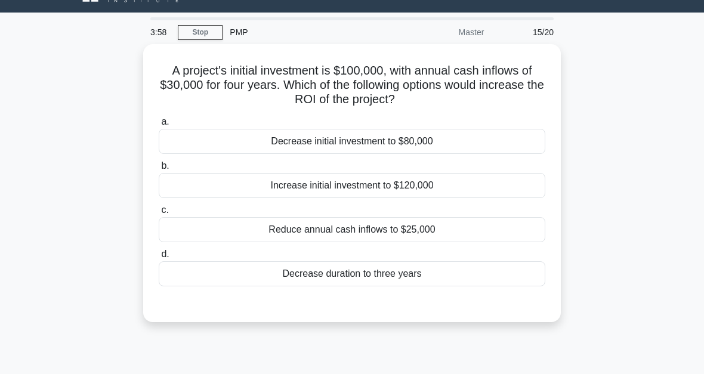
click at [397, 140] on div "Decrease initial investment to $80,000" at bounding box center [352, 141] width 387 height 25
click at [159, 126] on input "a. Decrease initial investment to $80,000" at bounding box center [159, 122] width 0 height 8
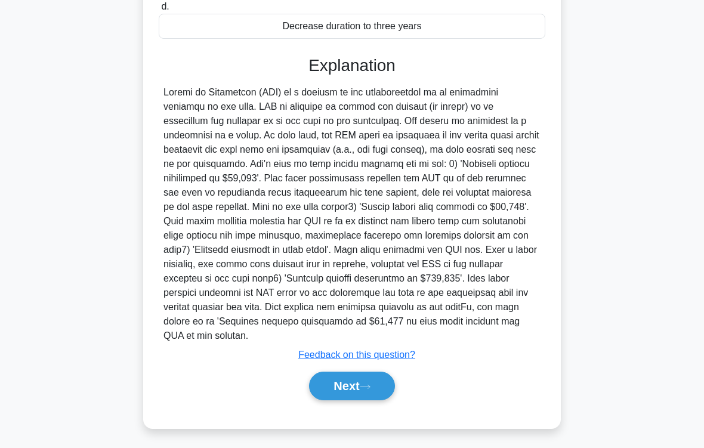
scroll to position [302, 0]
click at [378, 374] on button "Next" at bounding box center [351, 386] width 85 height 29
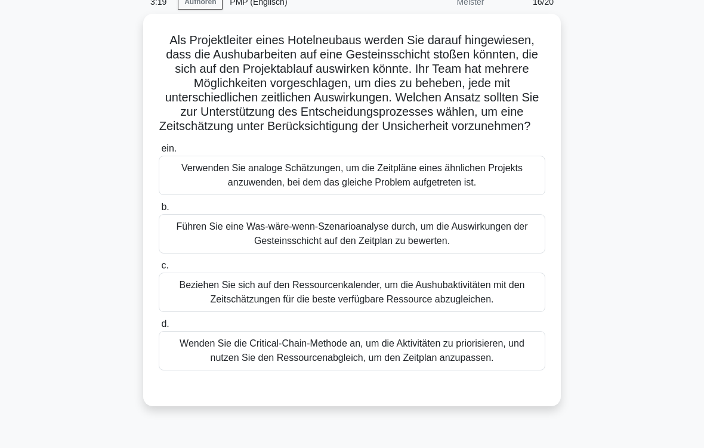
scroll to position [56, 0]
click at [394, 192] on div "Verwenden Sie analoge Schätzungen, um die Zeitpläne eines ähnlichen Projekts an…" at bounding box center [352, 175] width 387 height 39
click at [159, 153] on input "ein. Verwenden Sie analoge Schätzungen, um die Zeitpläne eines ähnlichen Projek…" at bounding box center [159, 149] width 0 height 8
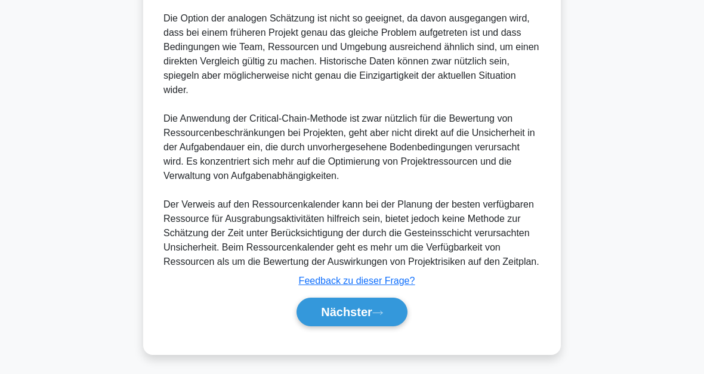
scroll to position [668, 0]
click at [397, 326] on button "Nächster" at bounding box center [352, 312] width 111 height 29
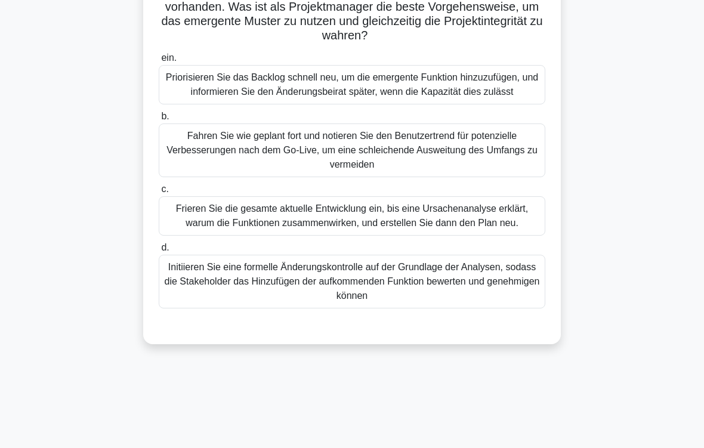
scroll to position [161, 0]
click at [384, 309] on div "Initiieren Sie eine formelle Änderungskontrolle auf der Grundlage der Analysen,…" at bounding box center [352, 282] width 387 height 54
click at [159, 252] on input "d. Initiieren Sie eine formelle Änderungskontrolle auf der Grundlage der Analys…" at bounding box center [159, 248] width 0 height 8
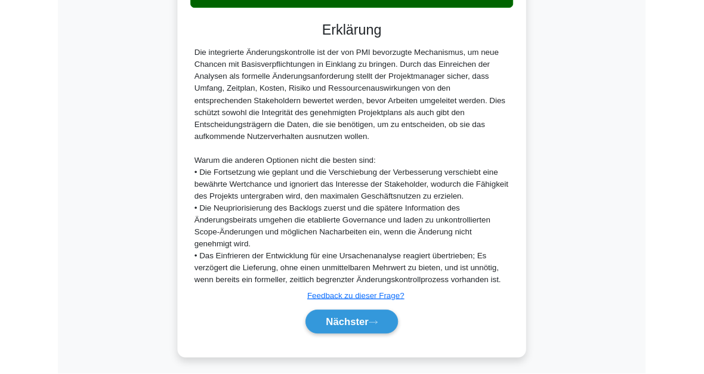
scroll to position [620, 0]
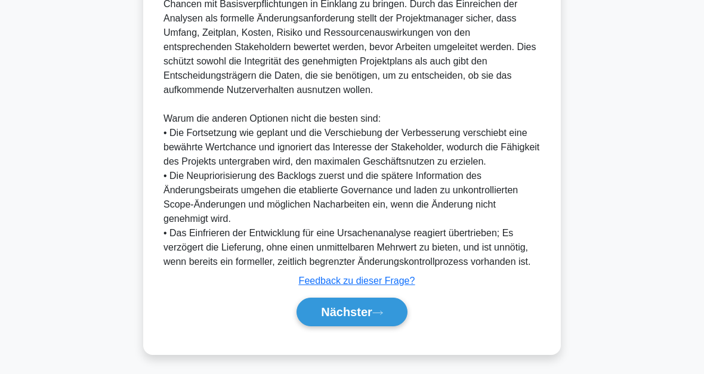
click at [397, 315] on button "Nächster" at bounding box center [352, 312] width 111 height 29
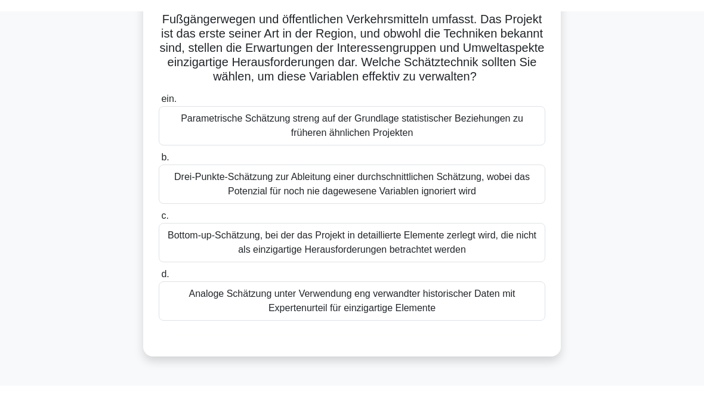
scroll to position [116, 0]
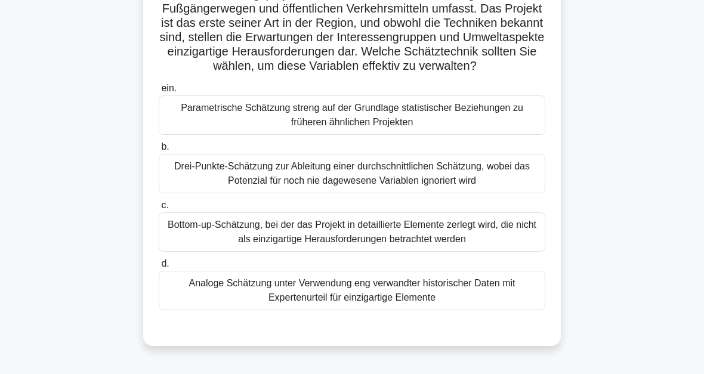
click at [485, 308] on div "Analoge Schätzung unter Verwendung eng verwandter historischer Daten mit Expert…" at bounding box center [352, 290] width 387 height 39
click at [159, 268] on input "d. Analoge Schätzung unter Verwendung eng verwandter historischer Daten mit Exp…" at bounding box center [159, 264] width 0 height 8
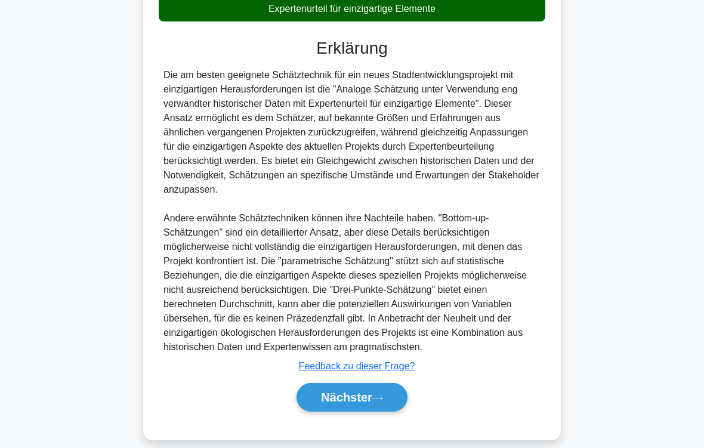
scroll to position [460, 0]
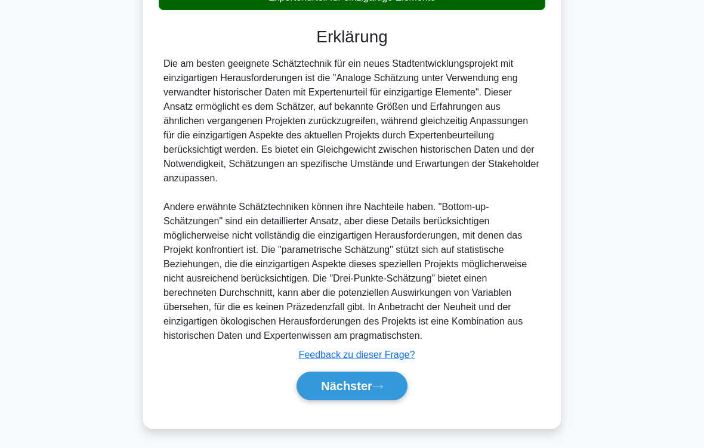
click at [380, 374] on button "Nächster" at bounding box center [352, 386] width 111 height 29
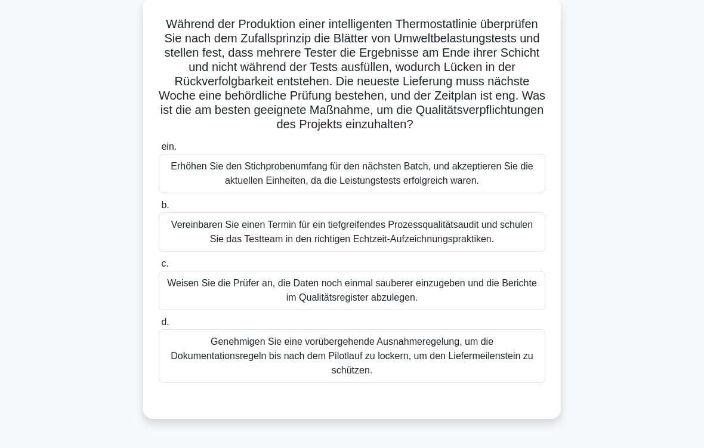
scroll to position [75, 0]
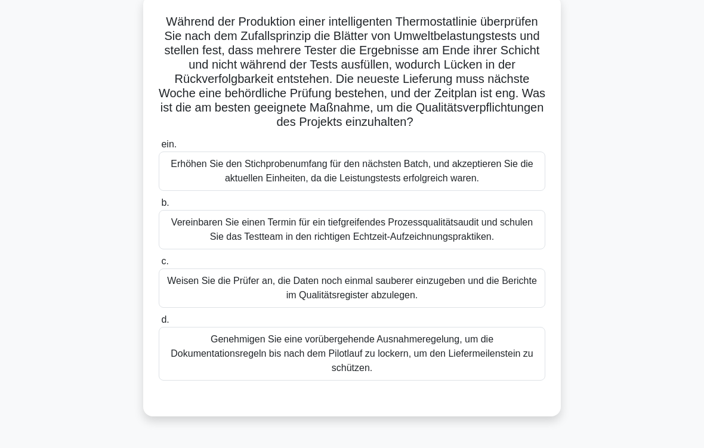
click at [403, 241] on div "Vereinbaren Sie einen Termin für ein tiefgreifendes Prozessqualitätsaudit und s…" at bounding box center [352, 229] width 387 height 39
click at [159, 207] on input "b. Vereinbaren Sie einen Termin für ein tiefgreifendes Prozessqualitätsaudit un…" at bounding box center [159, 203] width 0 height 8
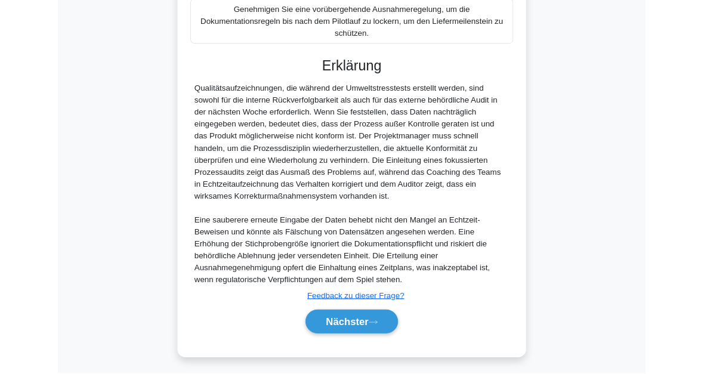
scroll to position [519, 0]
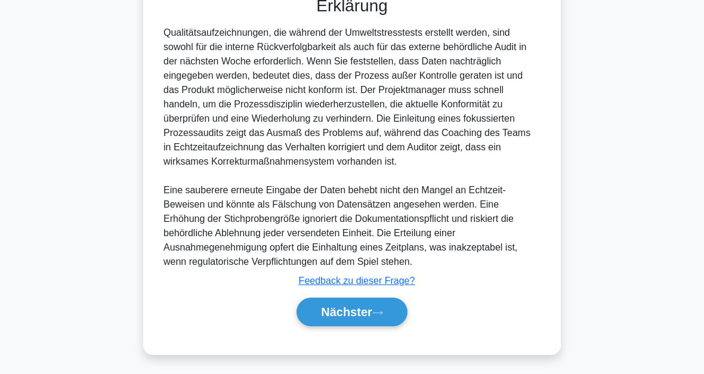
click at [381, 311] on icon at bounding box center [377, 313] width 11 height 7
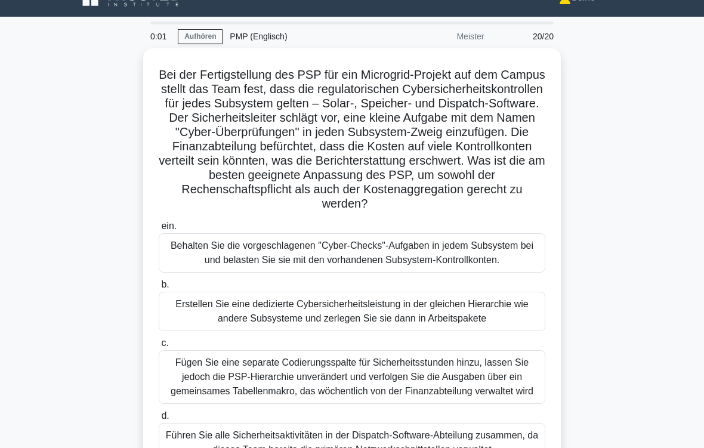
scroll to position [21, 0]
click at [194, 331] on div "Erstellen Sie eine dedizierte Cybersicherheitsleistung in der gleichen Hierarch…" at bounding box center [352, 311] width 387 height 39
click at [159, 289] on input "b. Erstellen Sie eine dedizierte Cybersicherheitsleistung in der gleichen Hiera…" at bounding box center [159, 285] width 0 height 8
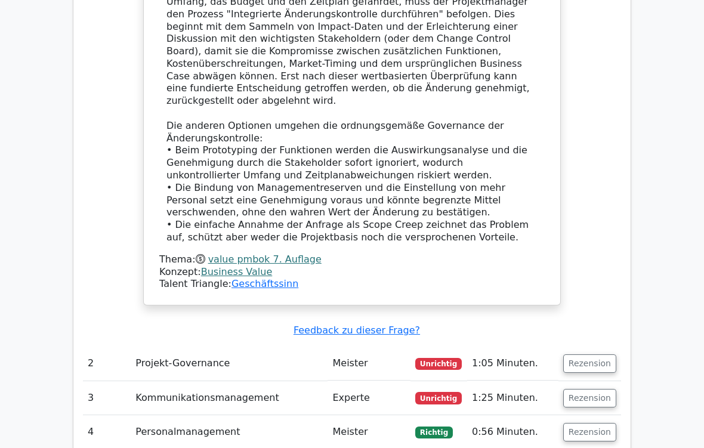
scroll to position [1487, 0]
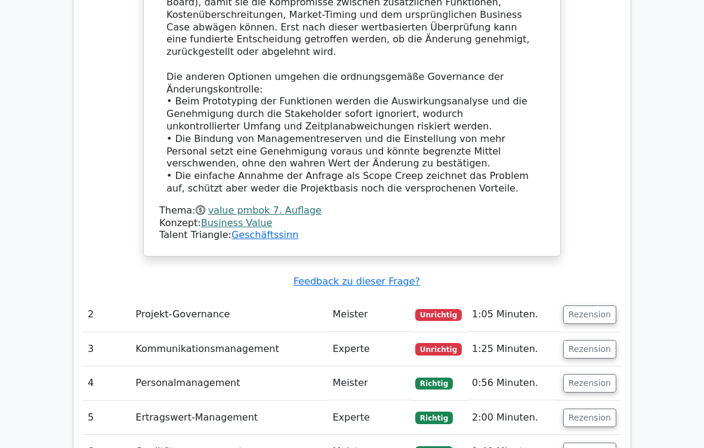
click at [601, 306] on button "Rezension" at bounding box center [589, 315] width 53 height 19
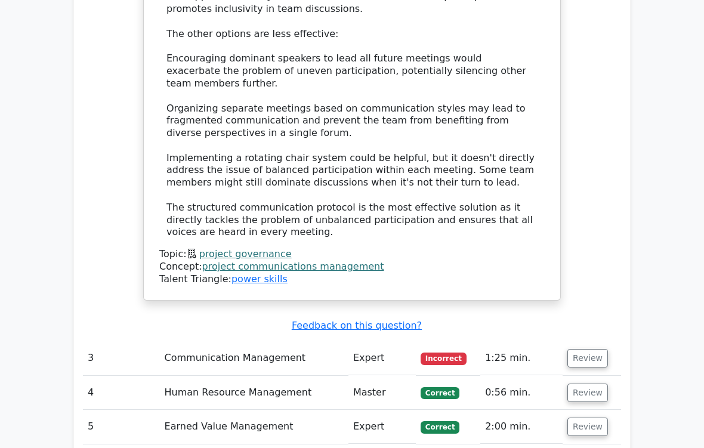
scroll to position [2125, 0]
click at [590, 349] on button "Review" at bounding box center [588, 358] width 41 height 19
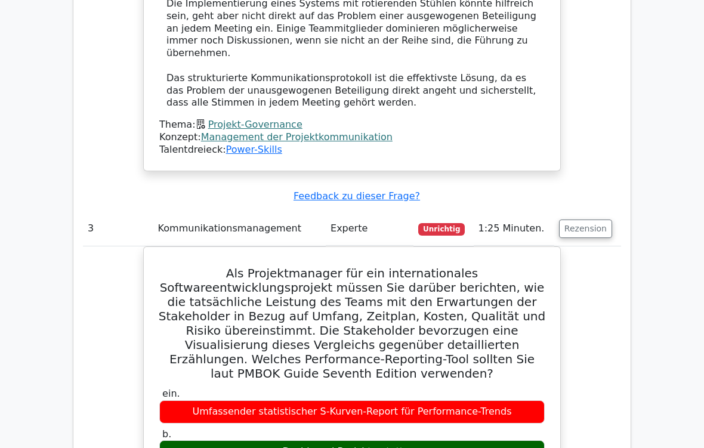
scroll to position [2316, 0]
